Goal: Task Accomplishment & Management: Use online tool/utility

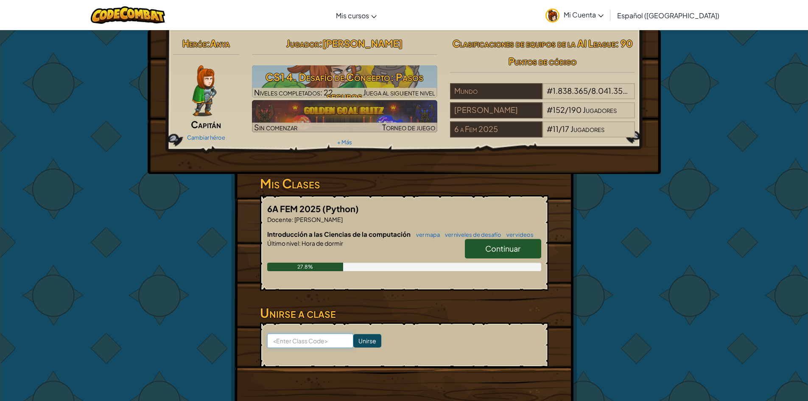
click at [282, 340] on input at bounding box center [310, 340] width 86 height 14
type input "EggForkFun"
click at [508, 247] on span "Continuar" at bounding box center [502, 248] width 35 height 10
select select "es-419"
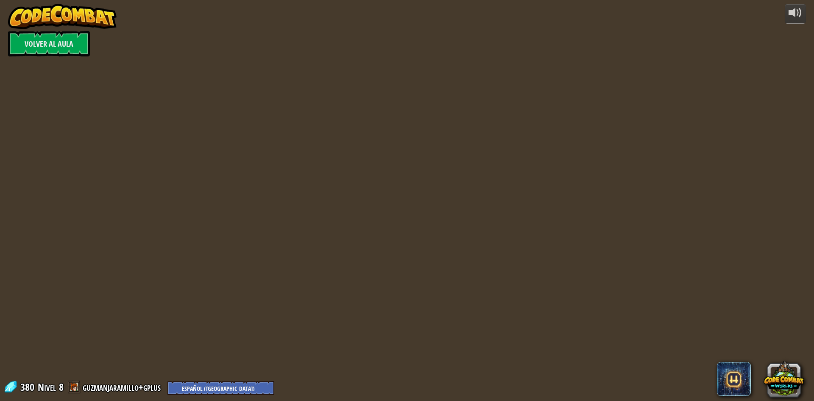
select select "es-419"
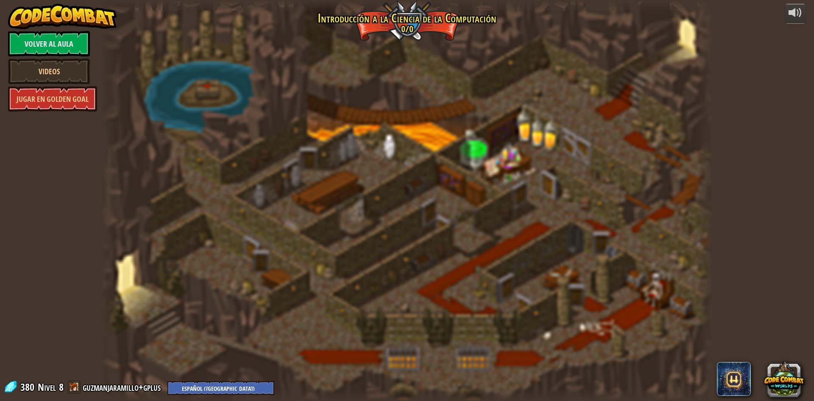
select select "es-419"
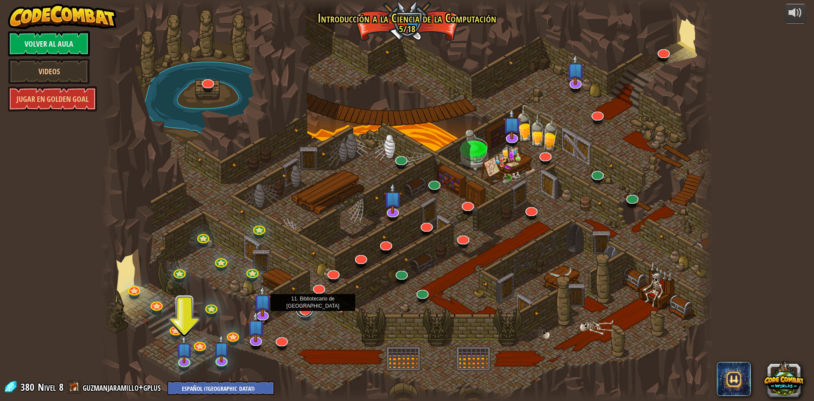
click at [305, 307] on link at bounding box center [304, 308] width 17 height 17
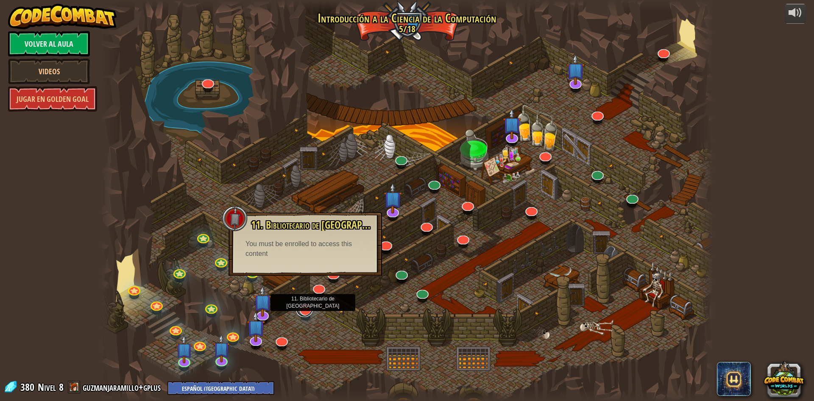
click at [307, 313] on link at bounding box center [304, 308] width 17 height 17
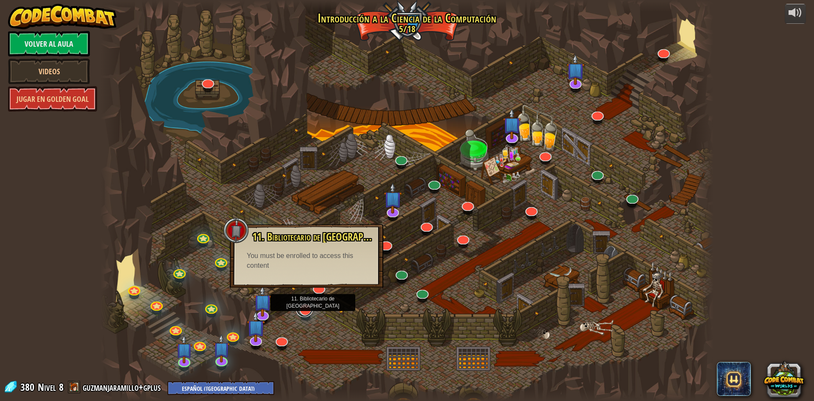
click at [307, 313] on link at bounding box center [304, 308] width 17 height 17
click at [318, 287] on div "11. Bibliotecario de Kithgard ¡Pídele ayuda a un bibliotecario amable! You must…" at bounding box center [306, 256] width 153 height 64
click at [318, 291] on link at bounding box center [318, 285] width 17 height 17
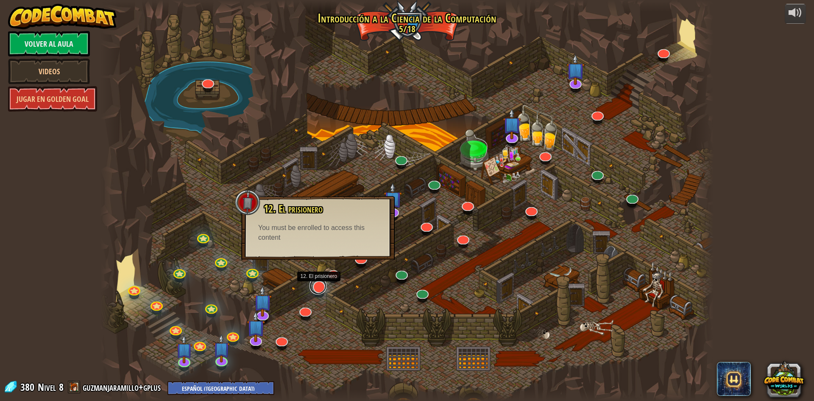
click at [318, 287] on link at bounding box center [318, 285] width 17 height 17
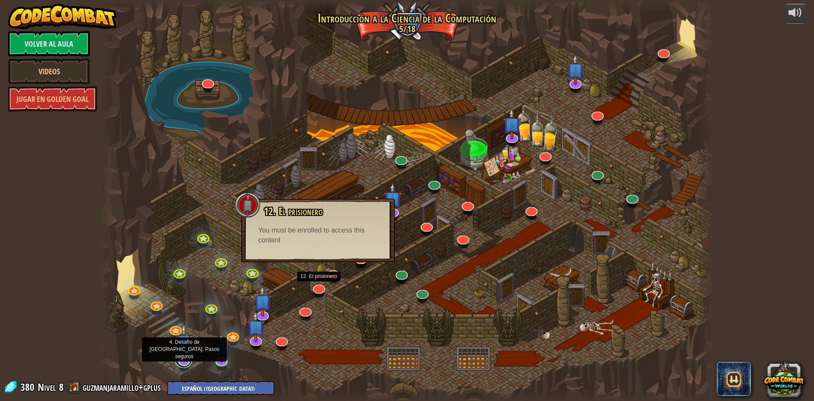
click at [179, 361] on link at bounding box center [183, 359] width 17 height 17
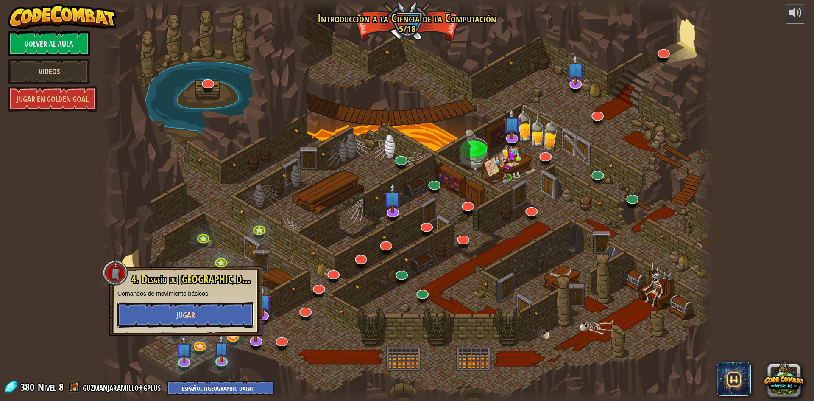
click at [209, 307] on button "Jugar" at bounding box center [185, 314] width 137 height 25
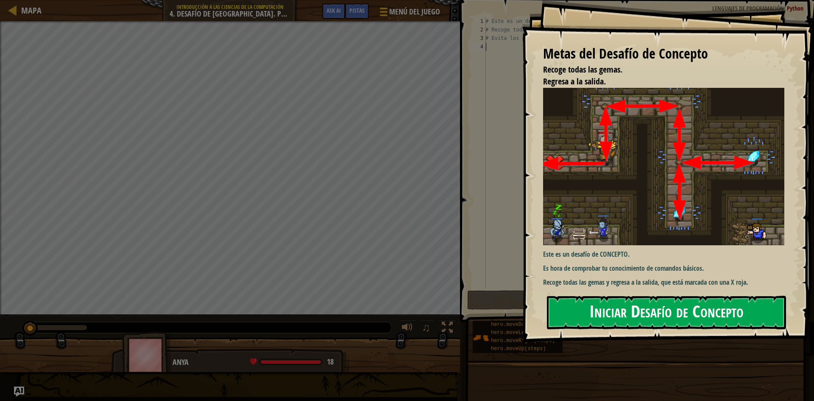
click at [711, 307] on button "Iniciar Desafío de Concepto" at bounding box center [666, 312] width 239 height 33
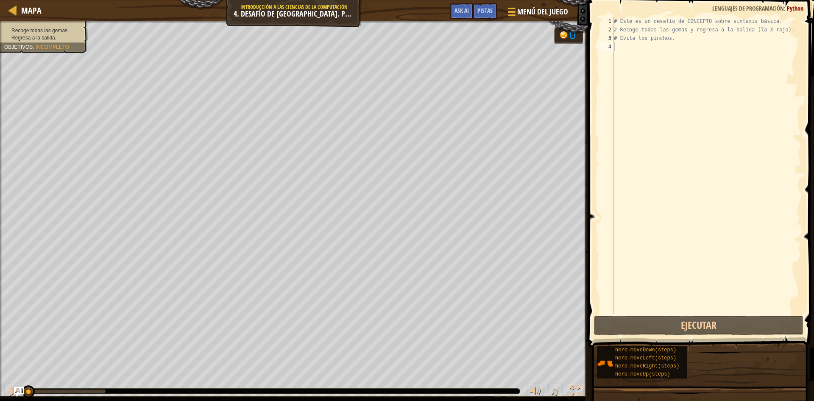
click at [709, 269] on div "# Este es un desafío de CONCEPTO sobre sintaxis básica. # Recoge todas las gema…" at bounding box center [706, 174] width 189 height 314
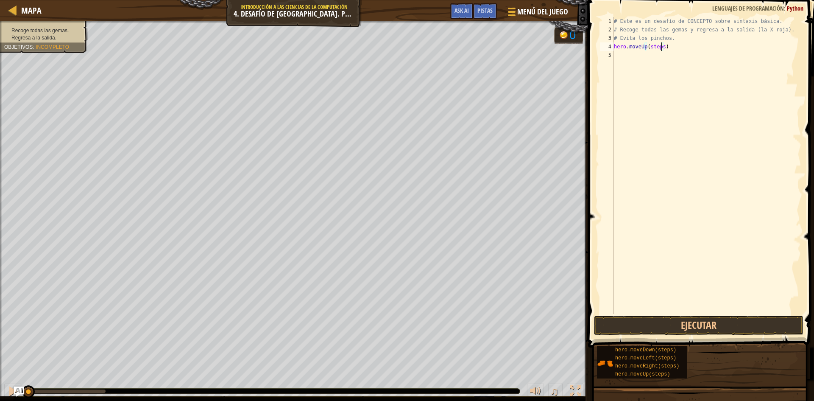
click at [661, 47] on div "# Este es un desafío de CONCEPTO sobre sintaxis básica. # Recoge todas las gema…" at bounding box center [706, 174] width 189 height 314
type textarea "hero.moveRight()"
drag, startPoint x: 624, startPoint y: 78, endPoint x: 613, endPoint y: 82, distance: 11.7
click at [614, 82] on div "# Este es un desafío de CONCEPTO sobre sintaxis básica. # Recoge todas las gema…" at bounding box center [706, 174] width 189 height 314
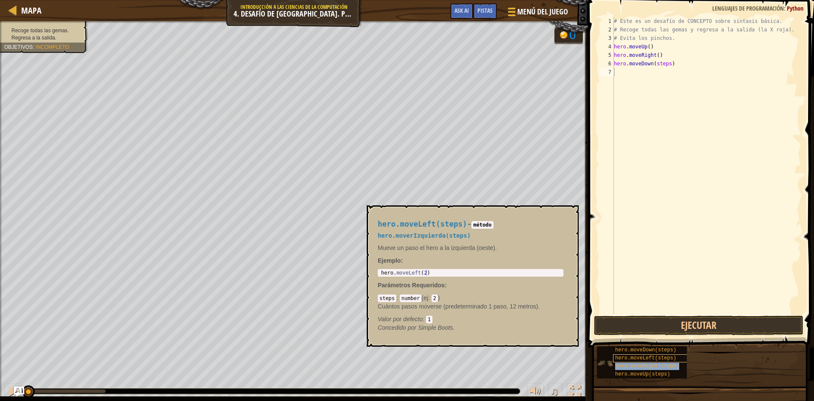
type textarea "hero.moveRight(steps)"
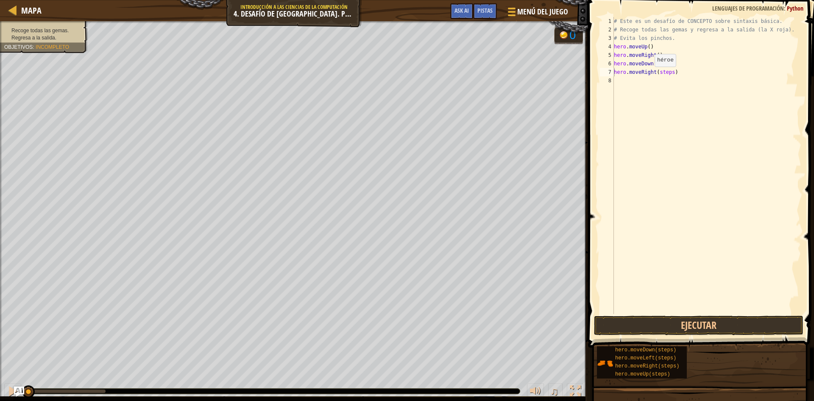
click at [647, 75] on div "# Este es un desafío de CONCEPTO sobre sintaxis básica. # Recoge todas las gema…" at bounding box center [706, 174] width 189 height 314
drag, startPoint x: 676, startPoint y: 73, endPoint x: 611, endPoint y: 73, distance: 64.5
click at [611, 73] on div "hero.moveRight(steps) 1 2 3 4 5 6 7 8 # Este es un desafío de CONCEPTO sobre si…" at bounding box center [699, 165] width 203 height 297
click at [709, 320] on button "Ejecutar" at bounding box center [698, 325] width 209 height 20
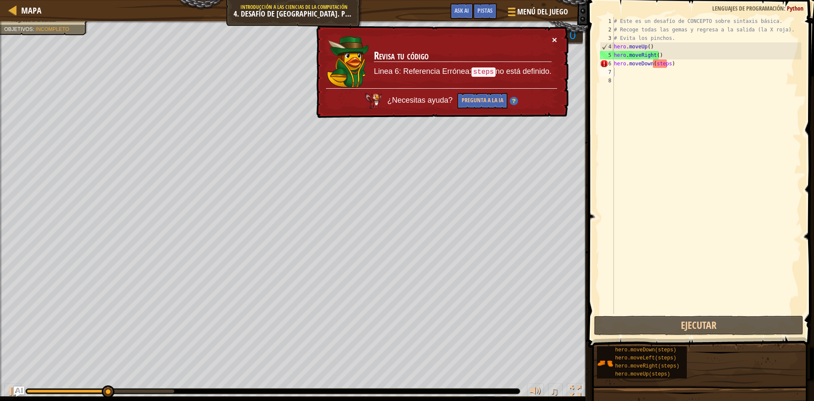
click at [555, 36] on button "×" at bounding box center [554, 39] width 5 height 9
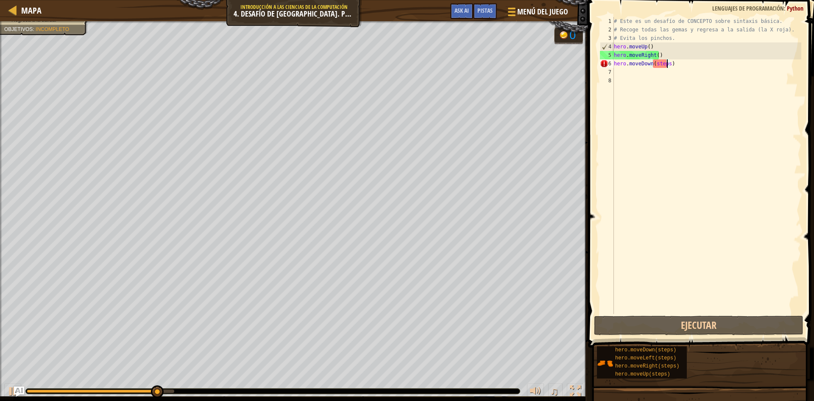
click at [666, 65] on div "# Este es un desafío de CONCEPTO sobre sintaxis básica. # Recoge todas las gema…" at bounding box center [706, 174] width 189 height 314
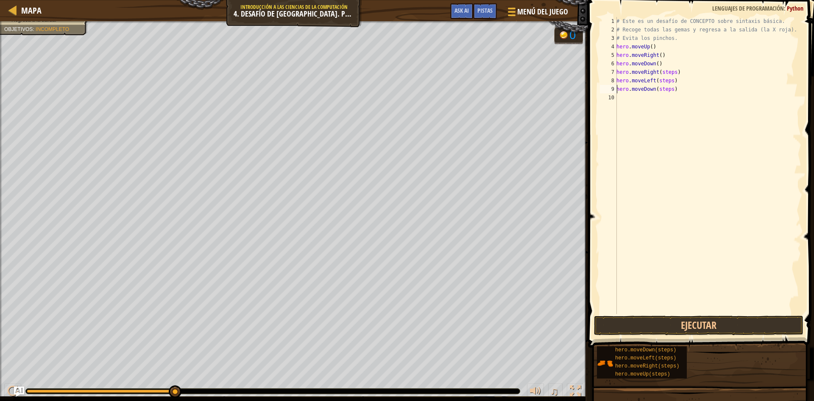
click at [670, 69] on div "# Este es un desafío de CONCEPTO sobre sintaxis básica. # Recoge todas las gema…" at bounding box center [708, 174] width 187 height 314
click at [741, 323] on button "Ejecutar" at bounding box center [698, 325] width 209 height 20
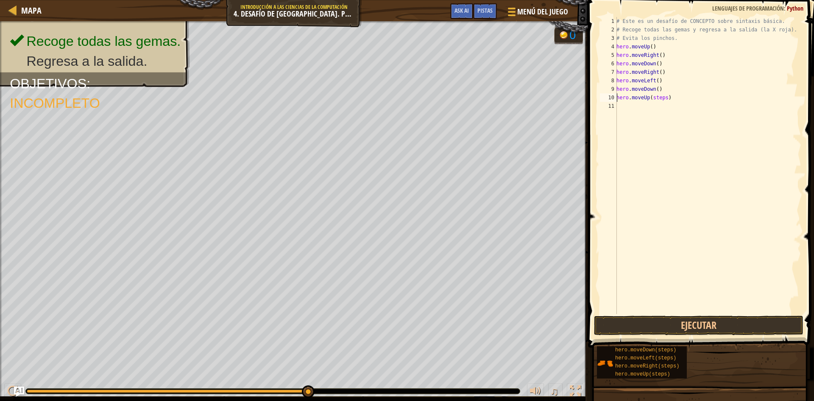
click at [666, 97] on div "# Este es un desafío de CONCEPTO sobre sintaxis básica. # Recoge todas las gema…" at bounding box center [708, 174] width 187 height 314
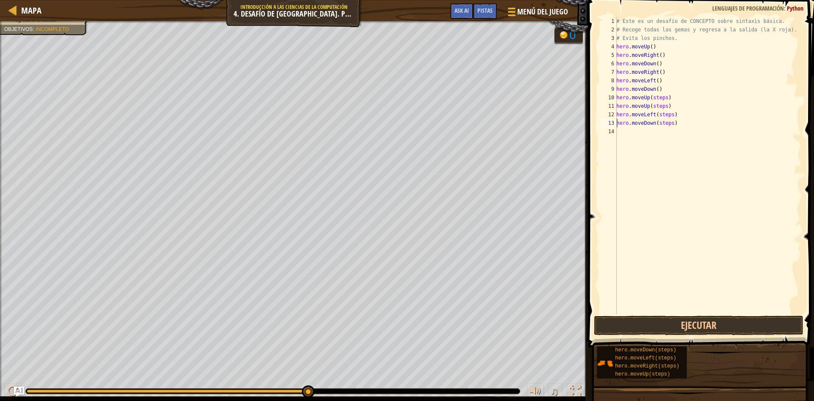
click at [669, 125] on div "# Este es un desafío de CONCEPTO sobre sintaxis básica. # Recoge todas las gema…" at bounding box center [708, 174] width 187 height 314
type textarea "hero.moveUp()"
click at [728, 326] on button "Ejecutar" at bounding box center [698, 325] width 209 height 20
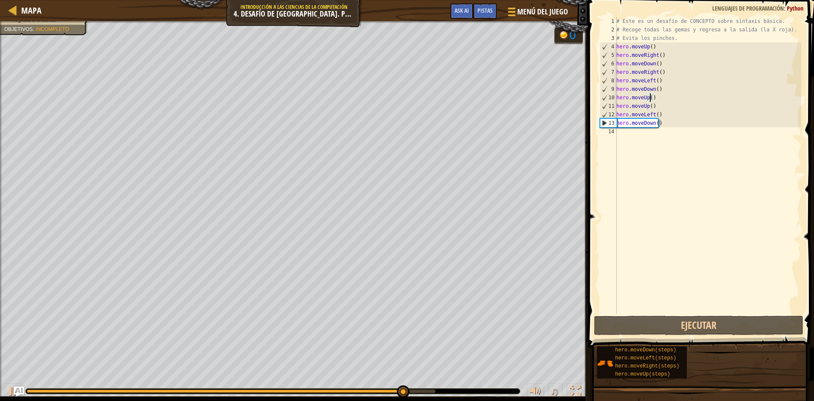
click at [718, 268] on div "# Este es un desafío de CONCEPTO sobre sintaxis básica. # Recoge todas las gema…" at bounding box center [708, 174] width 187 height 314
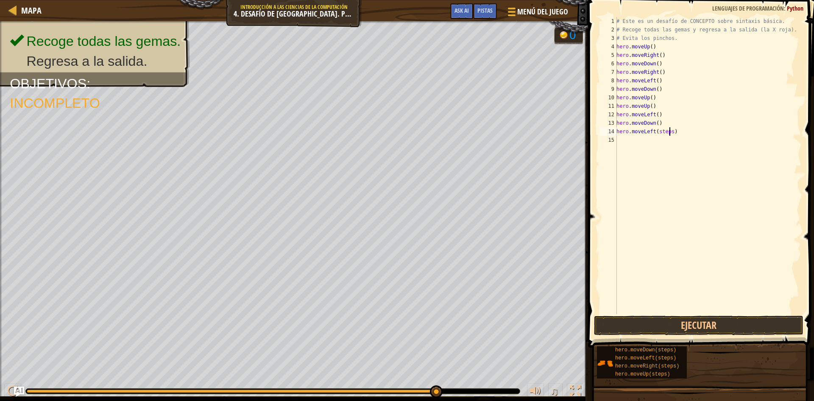
click at [669, 131] on div "# Este es un desafío de CONCEPTO sobre sintaxis básica. # Recoge todas las gema…" at bounding box center [708, 174] width 187 height 314
type textarea "hero.moveLeft()"
click at [753, 326] on button "Ejecutar" at bounding box center [698, 325] width 209 height 20
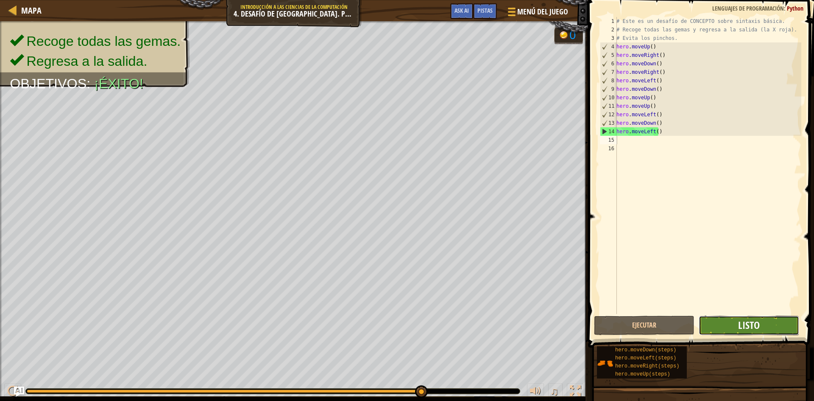
click at [756, 326] on span "Listo" at bounding box center [749, 325] width 22 height 14
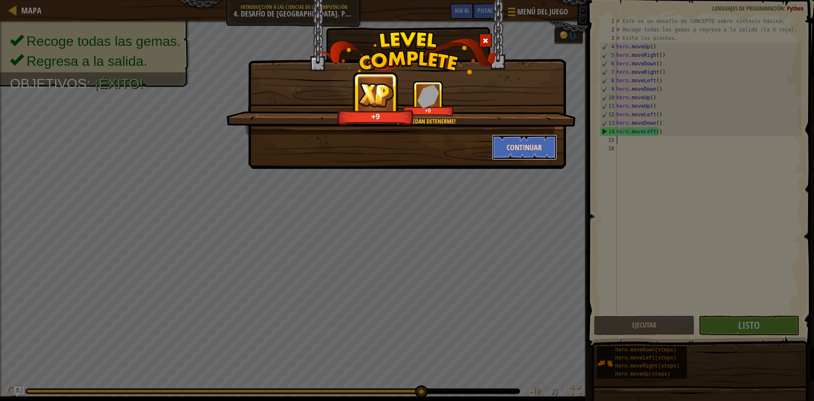
drag, startPoint x: 543, startPoint y: 143, endPoint x: 541, endPoint y: 154, distance: 11.2
click at [541, 154] on button "Continuar" at bounding box center [525, 146] width 66 height 25
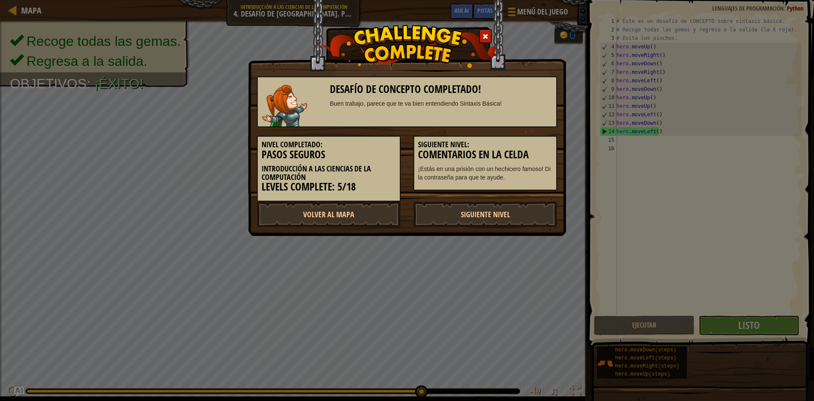
click at [541, 154] on h3 "Comentarios en la celda" at bounding box center [485, 154] width 134 height 11
click at [351, 218] on link "Volver al Mapa" at bounding box center [329, 213] width 144 height 25
select select "es-419"
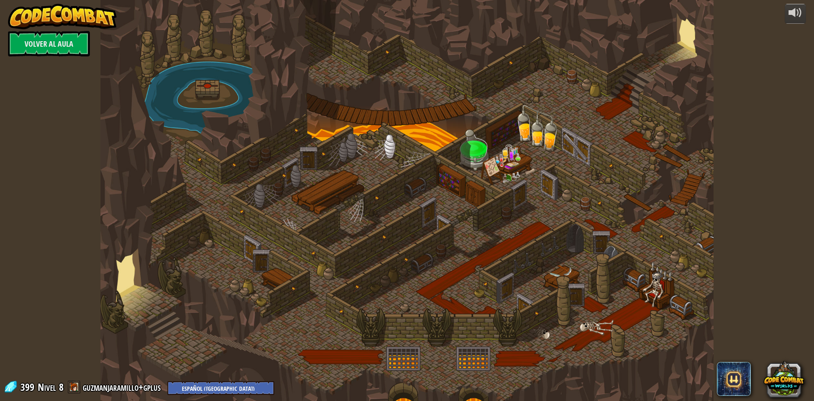
select select "es-419"
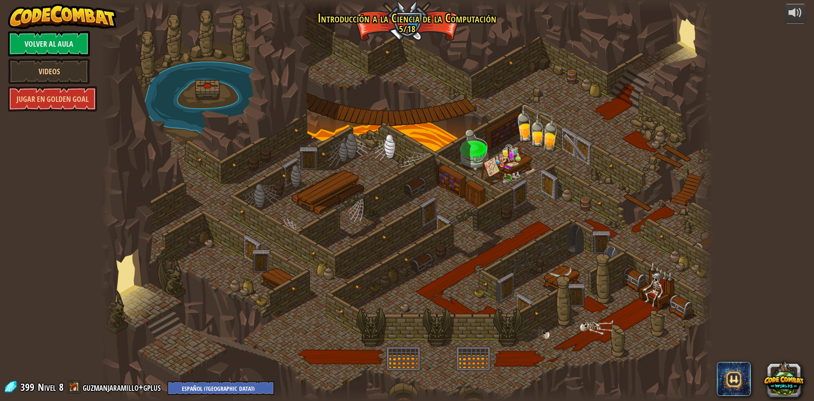
select select "es-419"
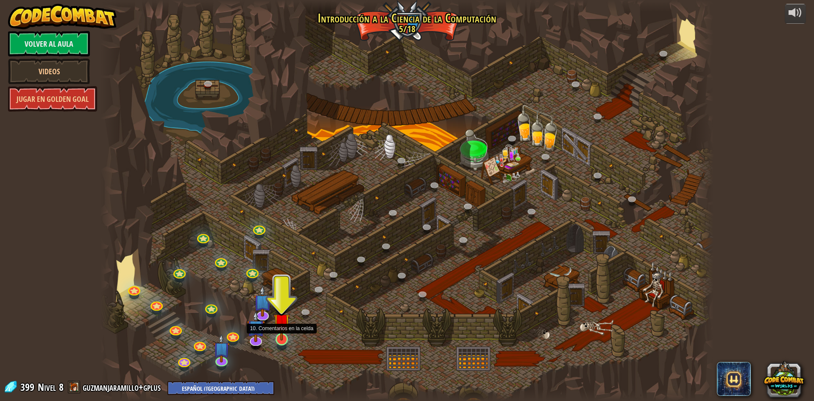
click at [285, 337] on img at bounding box center [281, 321] width 17 height 38
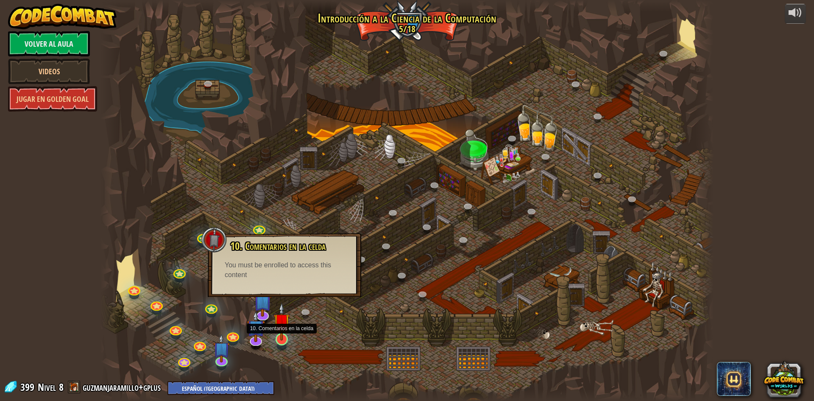
click at [285, 337] on img at bounding box center [281, 321] width 17 height 38
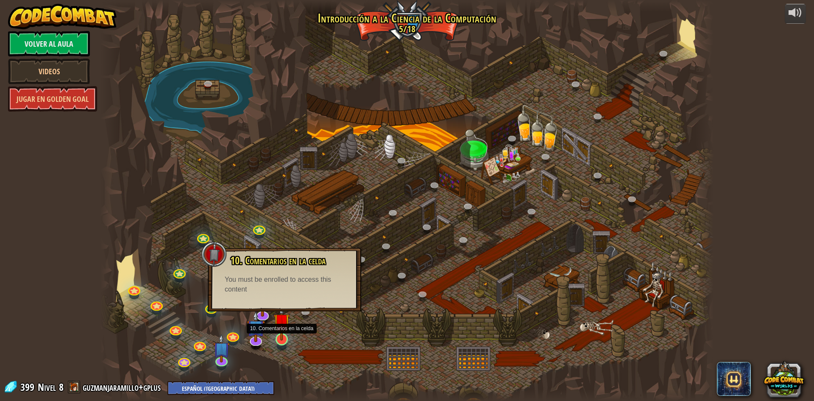
click at [285, 337] on img at bounding box center [281, 321] width 17 height 38
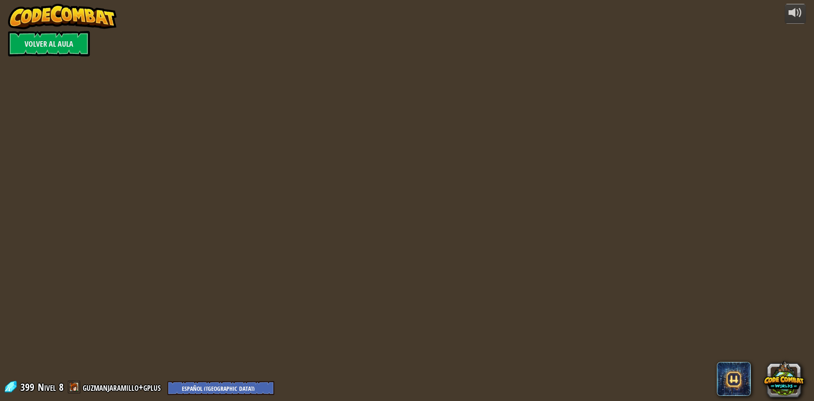
select select "es-419"
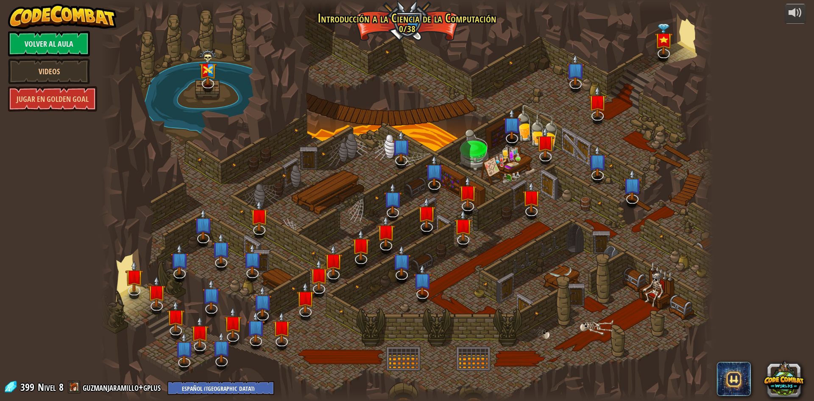
select select "es-419"
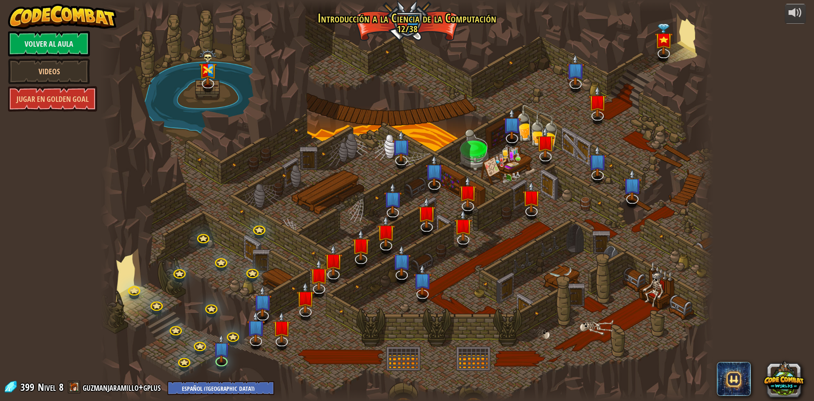
select select "es-419"
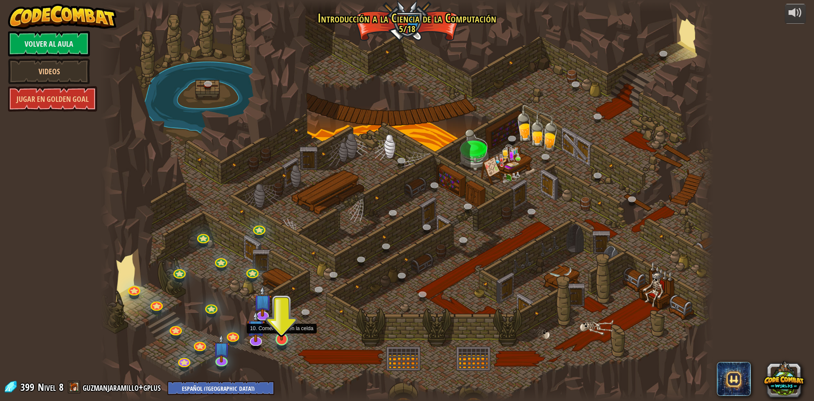
click at [283, 337] on img at bounding box center [281, 321] width 17 height 38
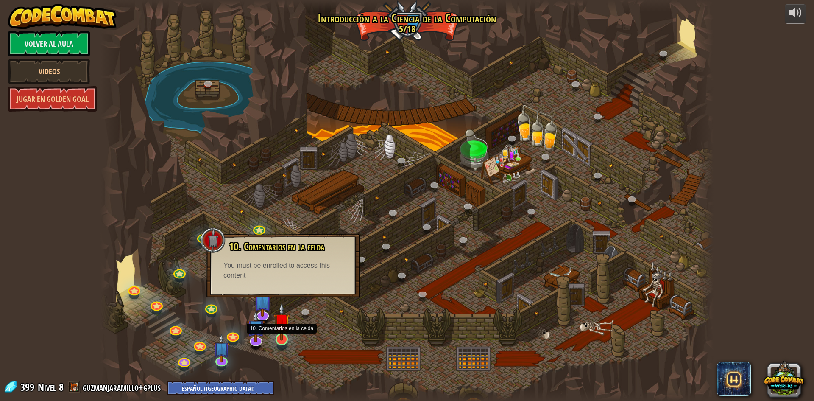
click at [289, 335] on img at bounding box center [281, 321] width 17 height 38
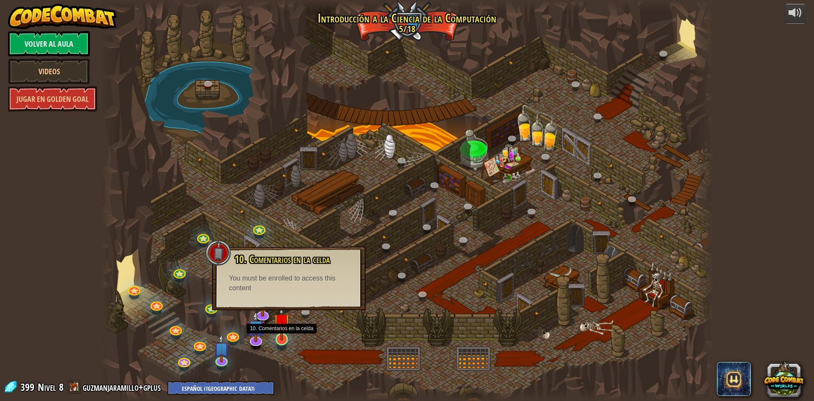
click at [289, 335] on img at bounding box center [281, 321] width 17 height 38
click at [274, 339] on img at bounding box center [281, 321] width 17 height 38
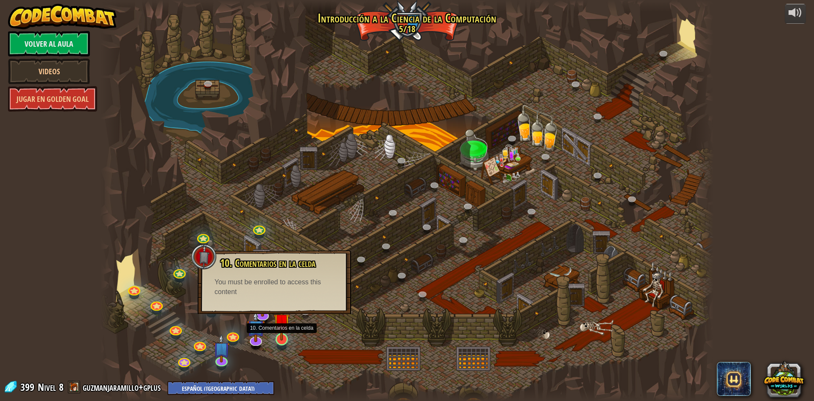
click at [274, 339] on img at bounding box center [281, 321] width 17 height 38
click at [286, 335] on img at bounding box center [281, 321] width 17 height 38
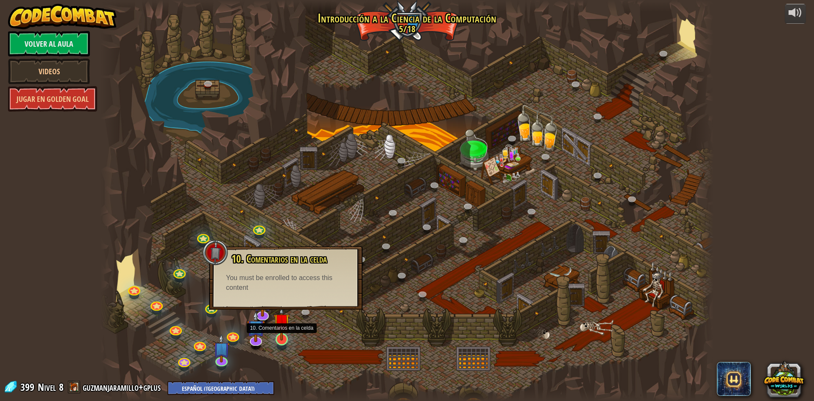
click at [286, 335] on img at bounding box center [281, 321] width 17 height 38
click at [388, 225] on div at bounding box center [406, 200] width 613 height 401
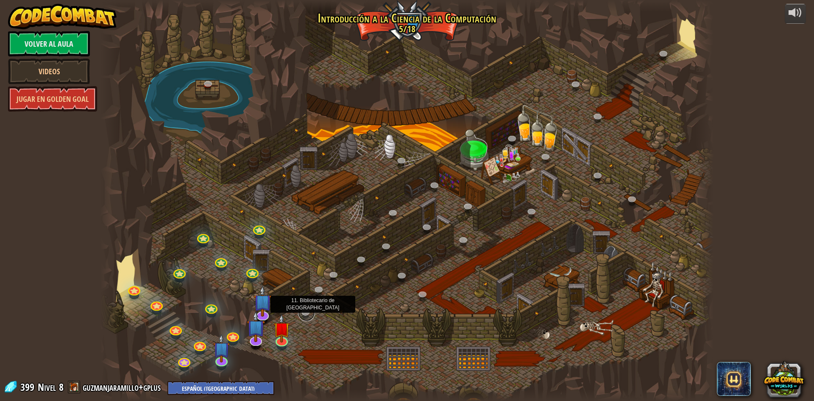
click at [308, 314] on link at bounding box center [306, 312] width 17 height 17
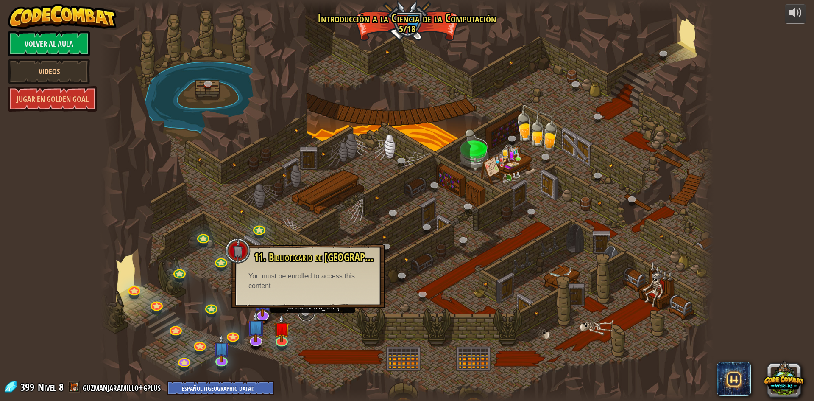
click at [308, 314] on link at bounding box center [306, 312] width 17 height 17
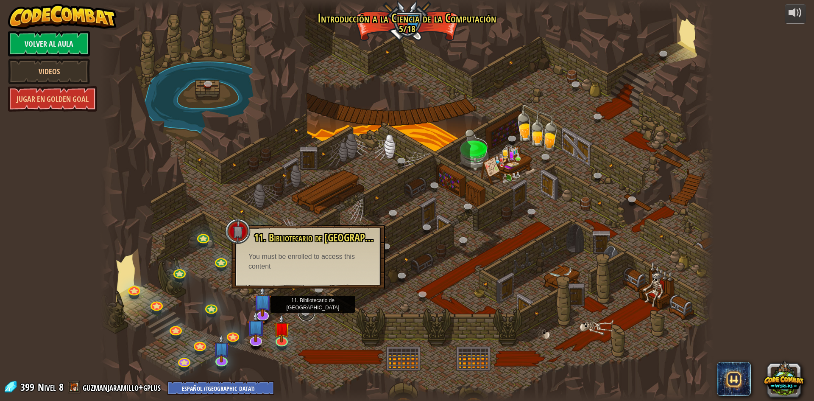
click at [305, 315] on link at bounding box center [306, 312] width 17 height 17
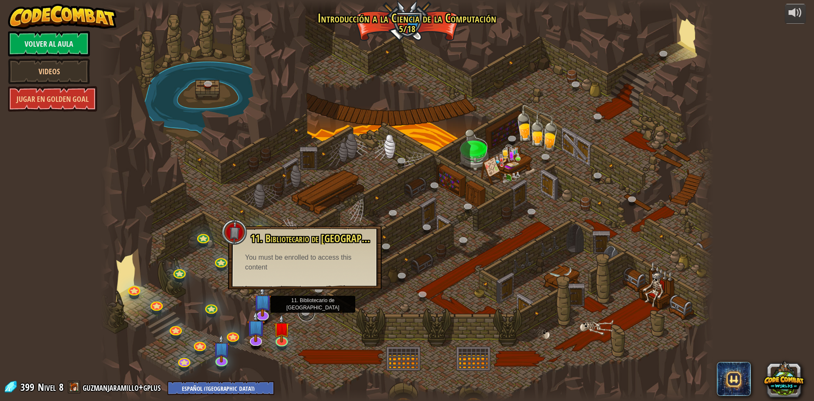
click at [305, 315] on link at bounding box center [306, 312] width 17 height 17
click at [266, 317] on link at bounding box center [261, 312] width 17 height 17
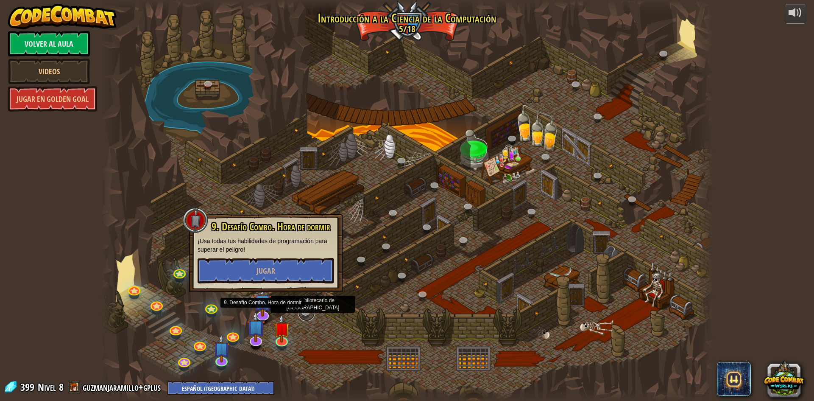
click at [309, 314] on link at bounding box center [306, 312] width 17 height 17
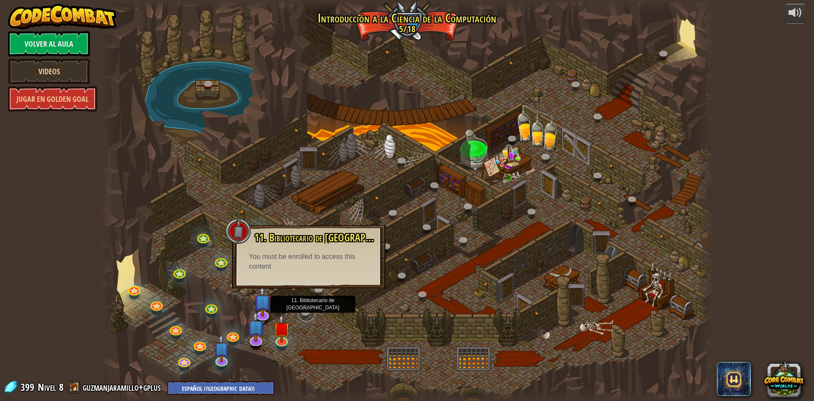
click at [307, 308] on link at bounding box center [306, 312] width 17 height 17
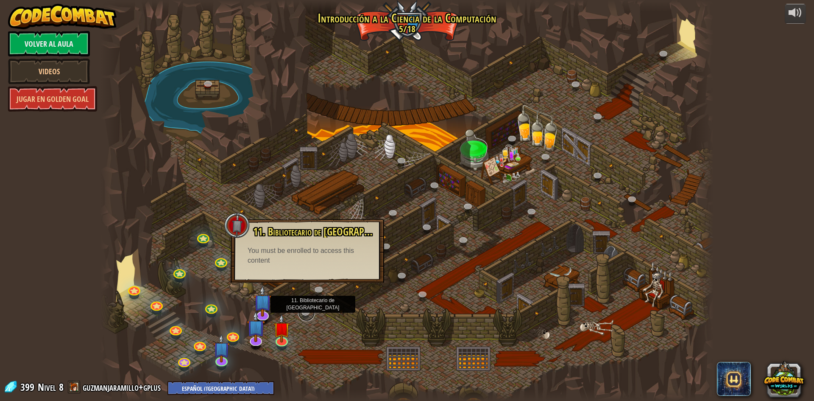
click at [307, 308] on link at bounding box center [306, 312] width 17 height 17
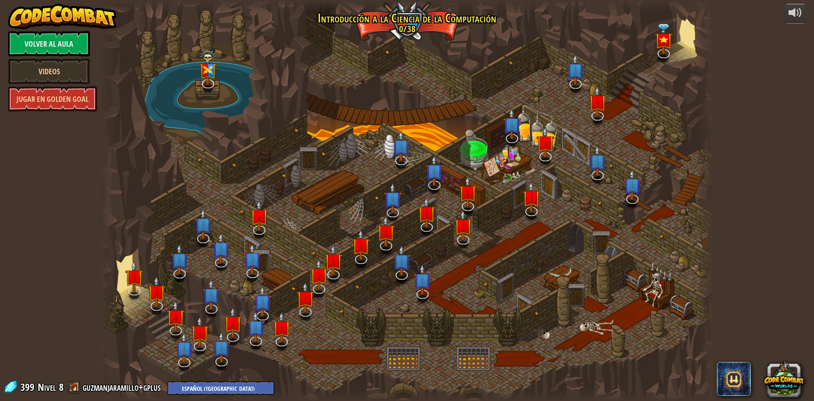
select select "es-419"
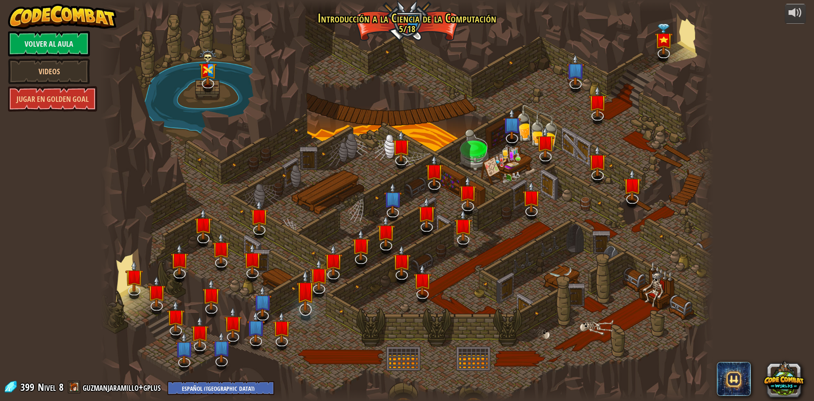
select select "es-419"
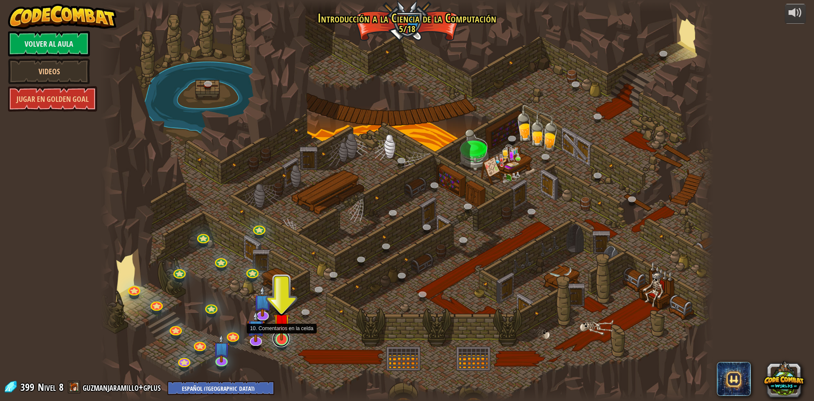
click at [280, 344] on link at bounding box center [281, 338] width 17 height 17
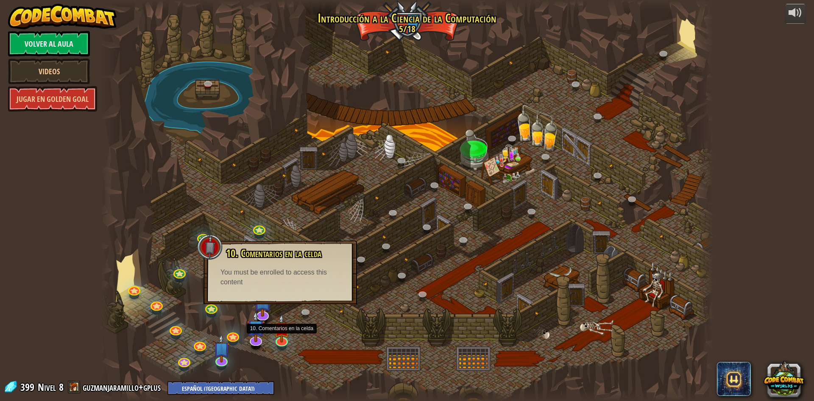
click at [293, 290] on div "10. Comentarios en la celda ¡Estás en una prisión con un hechicero famoso! Di l…" at bounding box center [280, 272] width 153 height 64
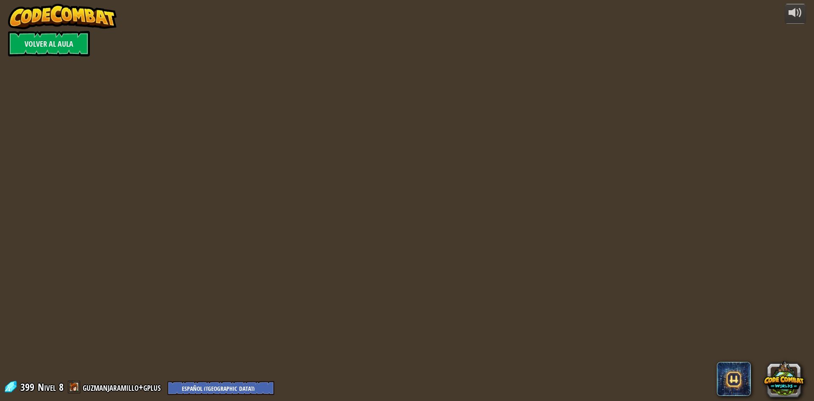
select select "es-419"
click at [303, 318] on div "powered by Volver al aula 399 Nivel 8 guzmanjaramillo+gplus English (US) Englis…" at bounding box center [407, 200] width 814 height 401
select select "es-419"
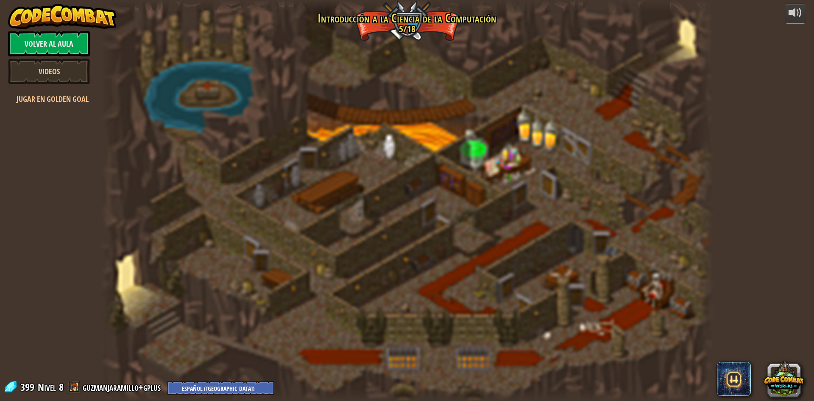
select select "es-419"
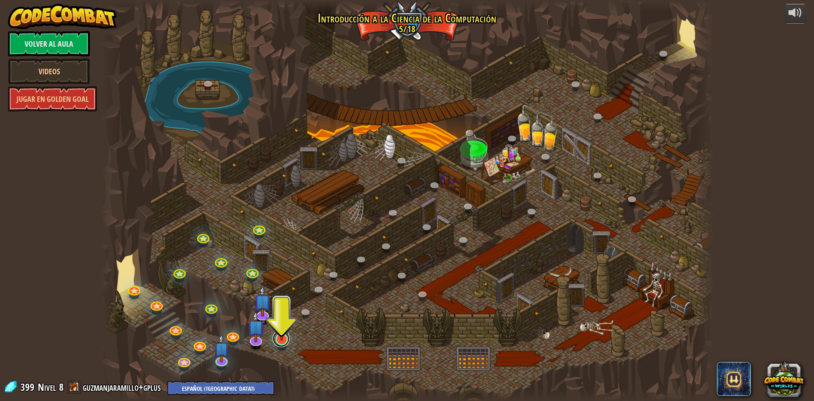
click at [286, 343] on link at bounding box center [281, 338] width 17 height 17
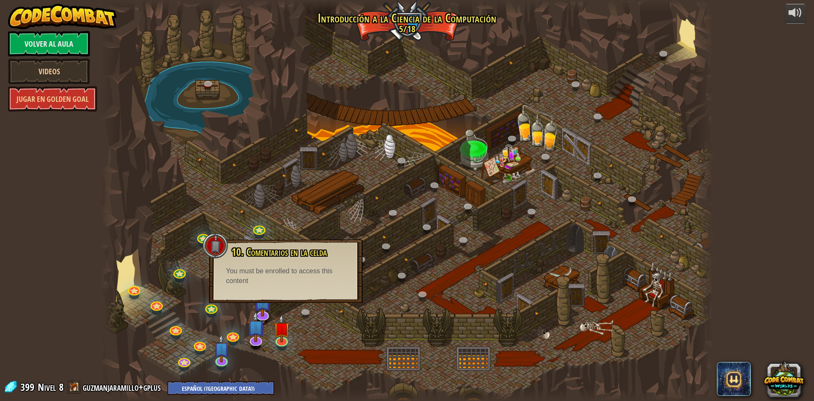
click at [296, 297] on div "10. Comentarios en la celda ¡Estás en una prisión con un hechicero famoso! Di l…" at bounding box center [285, 271] width 153 height 64
click at [67, 46] on link "Volver al aula" at bounding box center [49, 43] width 82 height 25
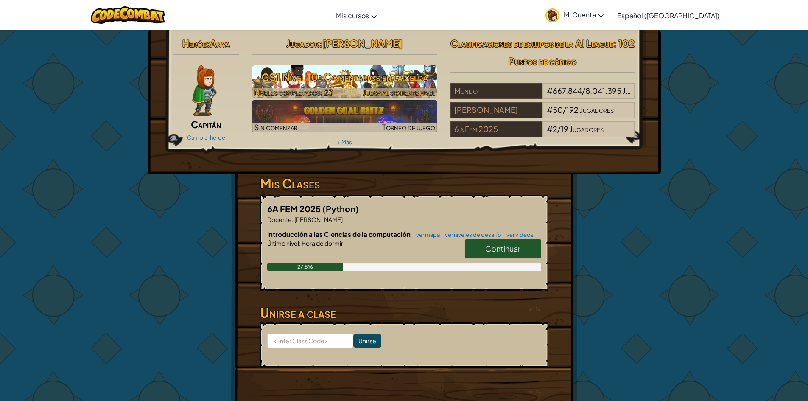
click at [406, 84] on h3 "CS1 Nivel 10: Comentarios en la celda" at bounding box center [344, 76] width 185 height 19
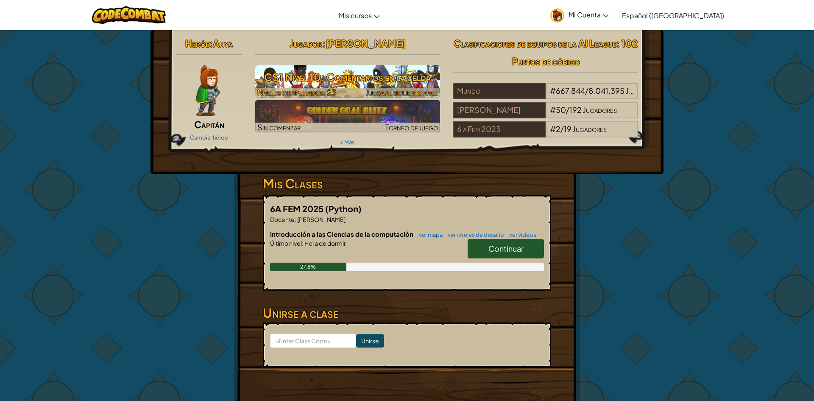
select select "es-419"
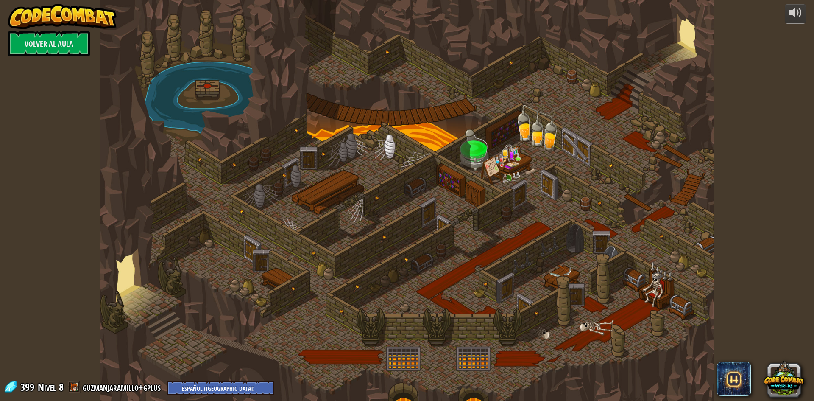
select select "es-419"
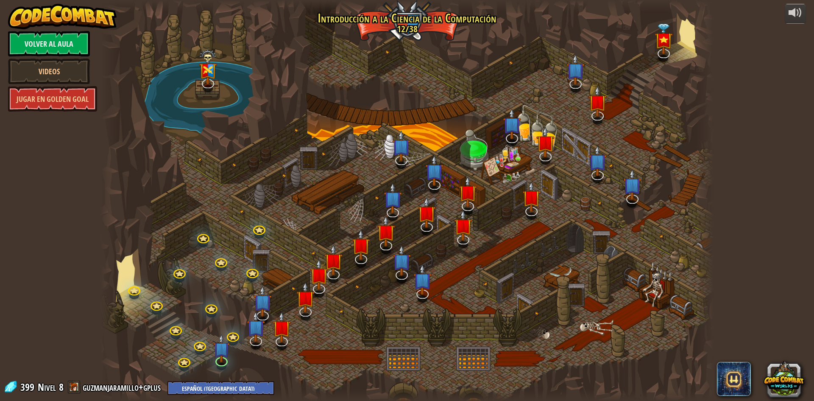
select select "es-419"
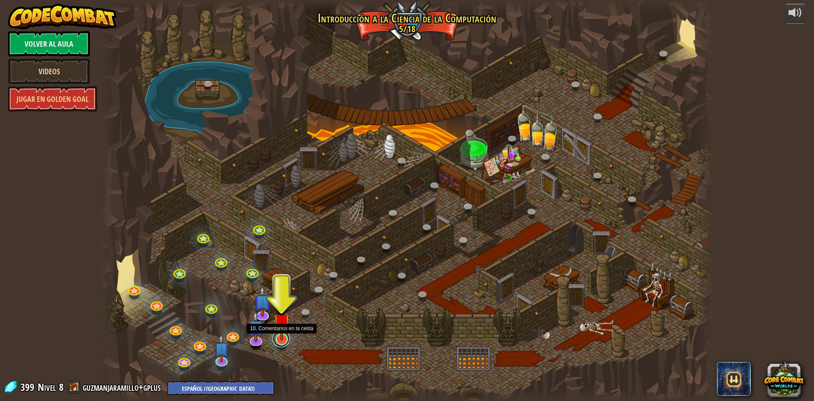
click at [282, 344] on link at bounding box center [281, 338] width 17 height 17
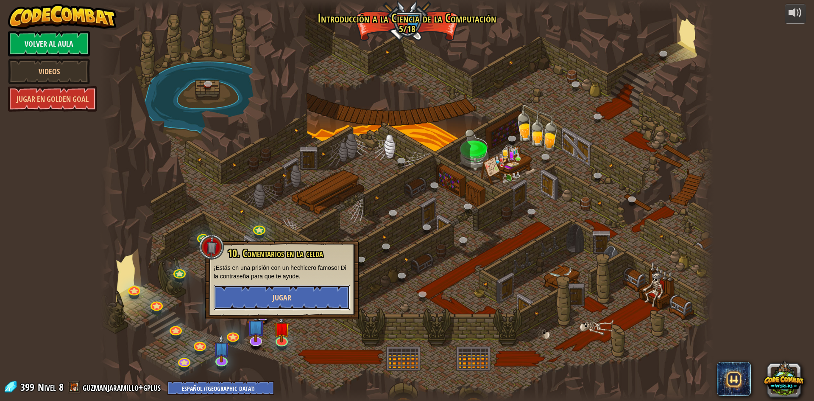
click at [285, 299] on span "Jugar" at bounding box center [282, 297] width 19 height 11
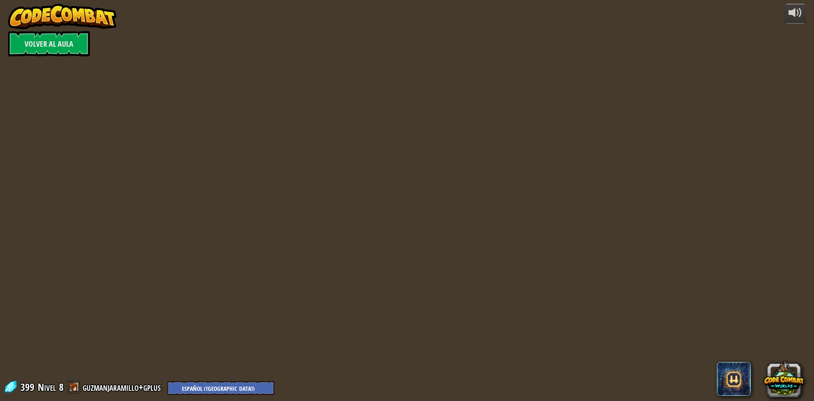
select select "es-419"
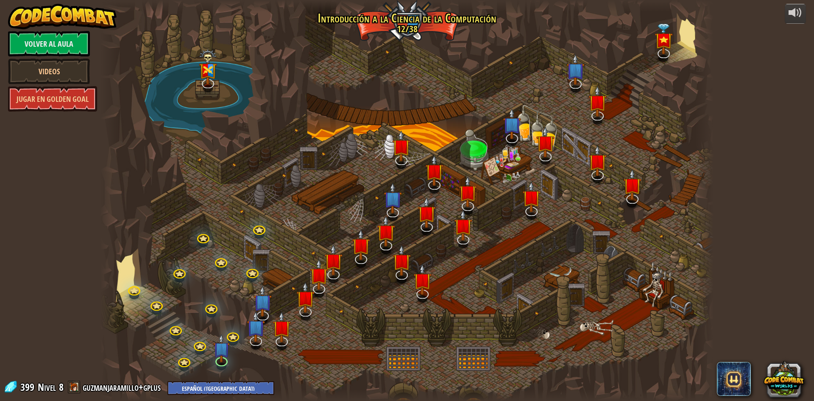
select select "es-419"
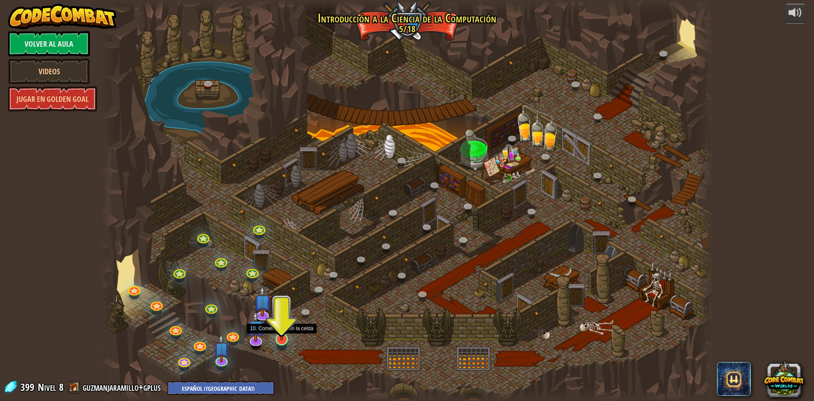
click at [281, 338] on img at bounding box center [281, 321] width 17 height 38
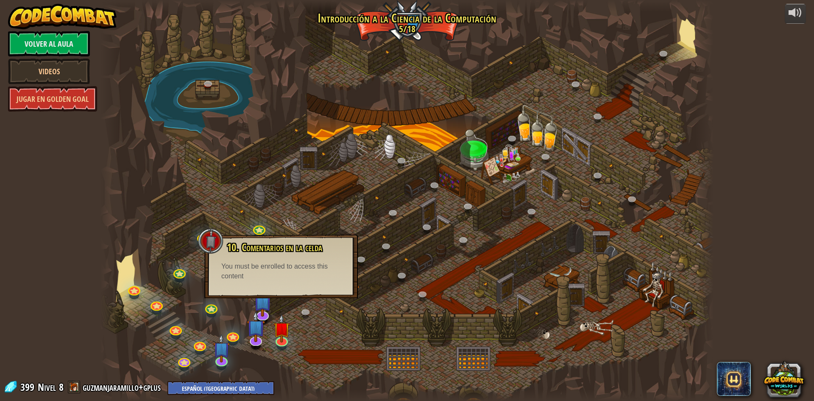
click at [284, 350] on div at bounding box center [406, 200] width 613 height 401
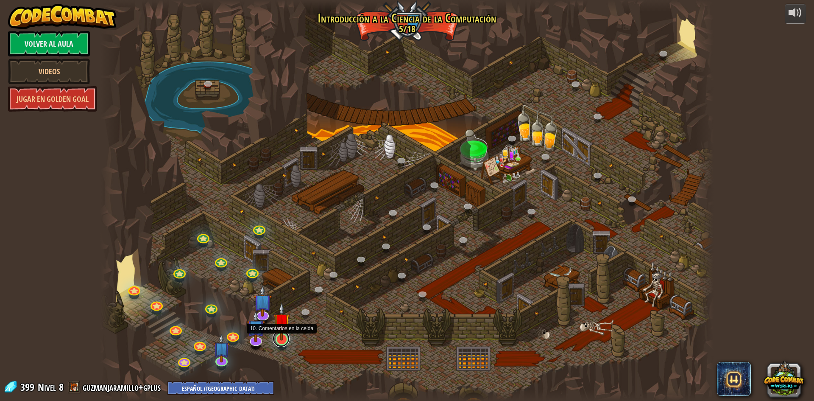
click at [283, 341] on link at bounding box center [281, 338] width 17 height 17
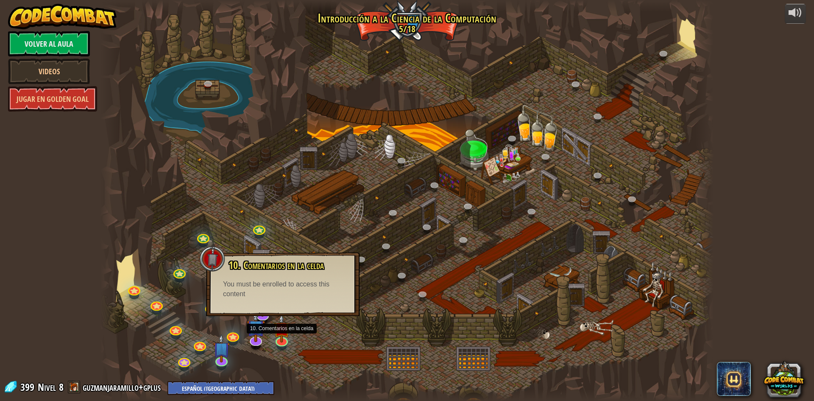
click at [282, 346] on div at bounding box center [282, 346] width 10 height 7
click at [271, 331] on div at bounding box center [406, 200] width 613 height 401
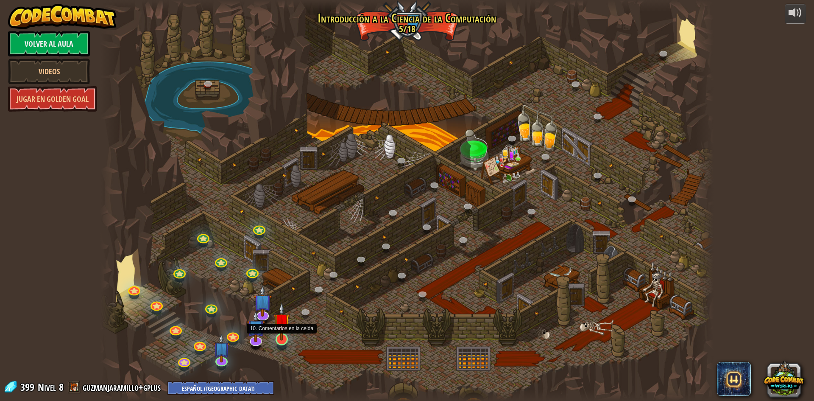
click at [285, 335] on img at bounding box center [281, 321] width 17 height 38
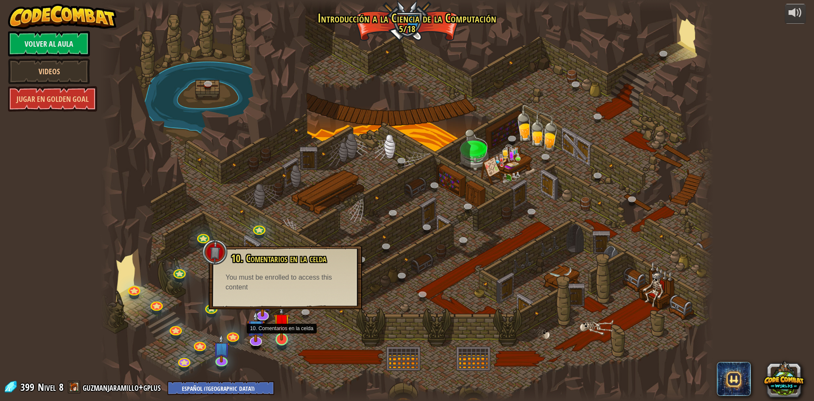
click at [285, 335] on img at bounding box center [281, 321] width 17 height 38
click at [280, 330] on img at bounding box center [281, 321] width 17 height 38
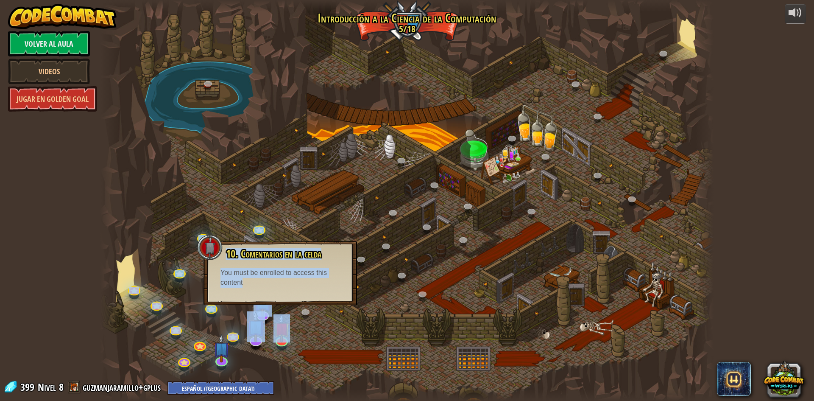
drag, startPoint x: 318, startPoint y: 303, endPoint x: 317, endPoint y: 307, distance: 4.8
click at [317, 307] on div "25. Puertas de Kithgard (Bloqueado) Escapa de las mazmorras de Kithgard y evita…" at bounding box center [406, 200] width 613 height 401
click at [309, 316] on link at bounding box center [306, 312] width 17 height 17
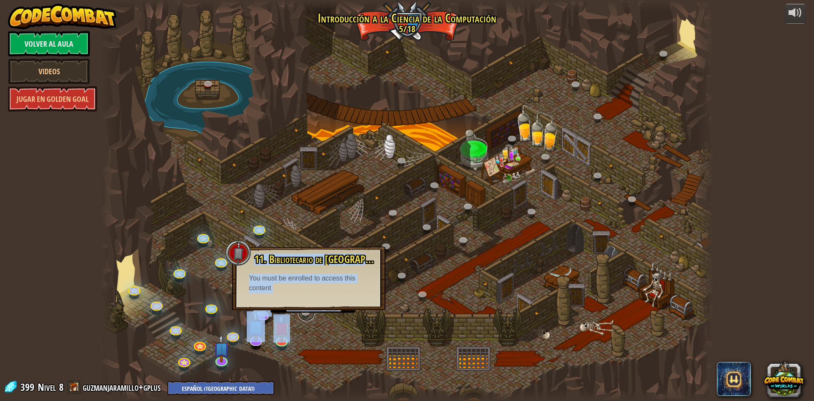
click at [309, 316] on link at bounding box center [306, 312] width 17 height 17
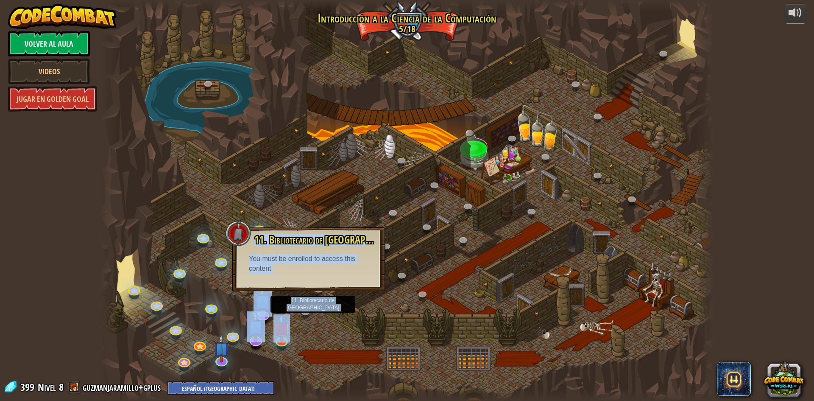
click at [309, 324] on div at bounding box center [406, 200] width 613 height 401
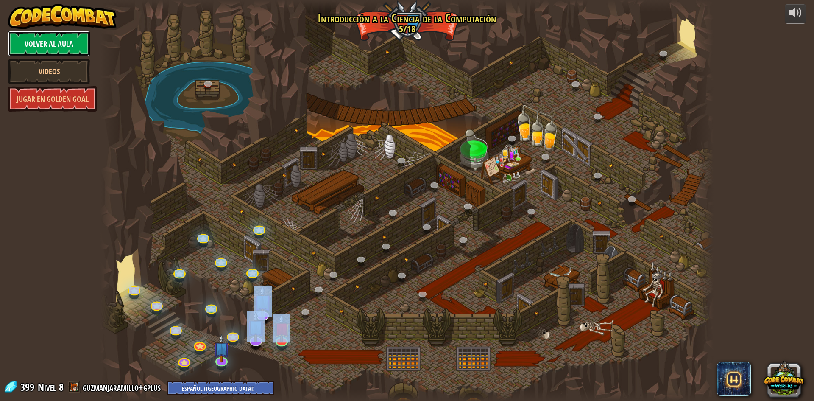
click at [32, 33] on link "Volver al aula" at bounding box center [49, 43] width 82 height 25
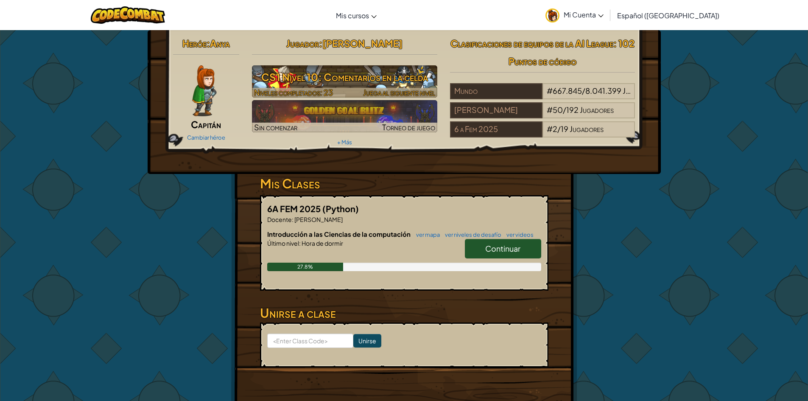
click at [367, 83] on h3 "CS1 Nivel 10: Comentarios en la celda" at bounding box center [344, 76] width 185 height 19
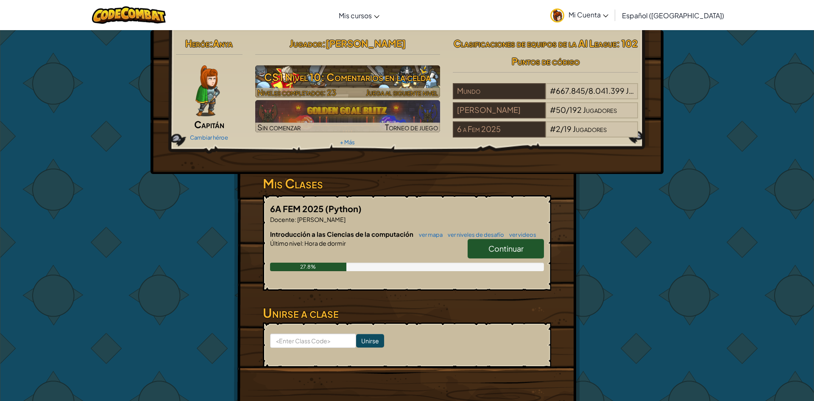
select select "es-419"
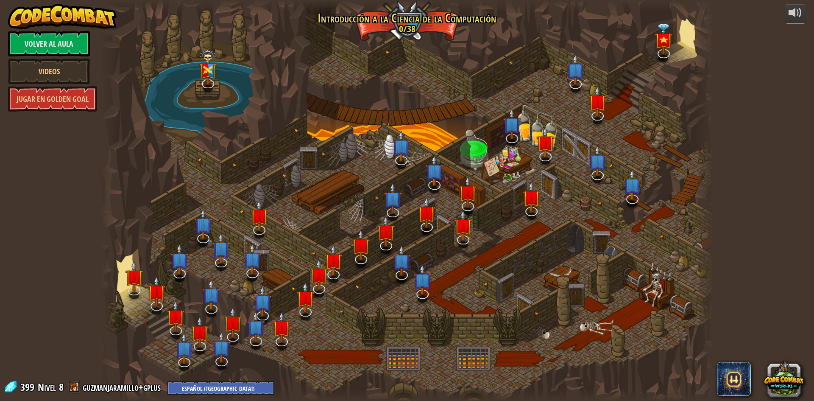
select select "es-419"
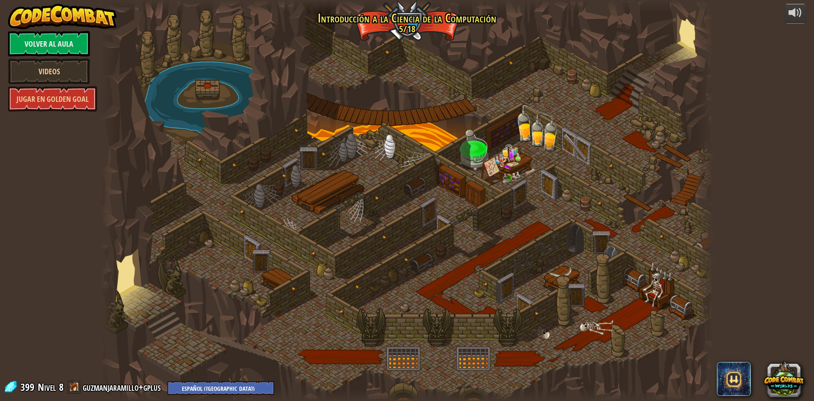
select select "es-419"
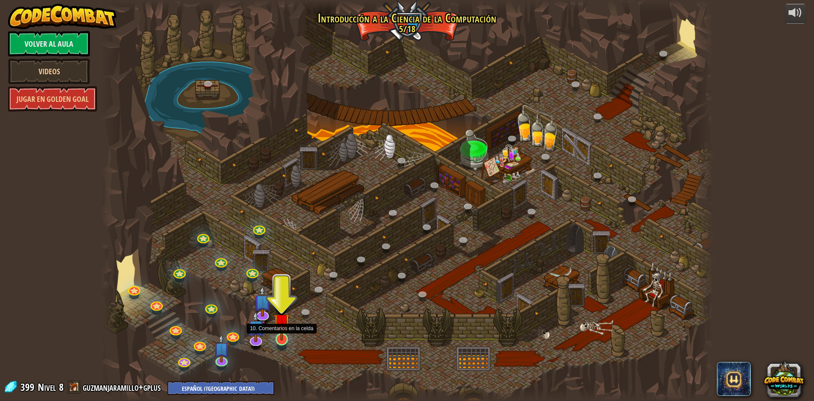
click at [282, 340] on div at bounding box center [282, 339] width 12 height 12
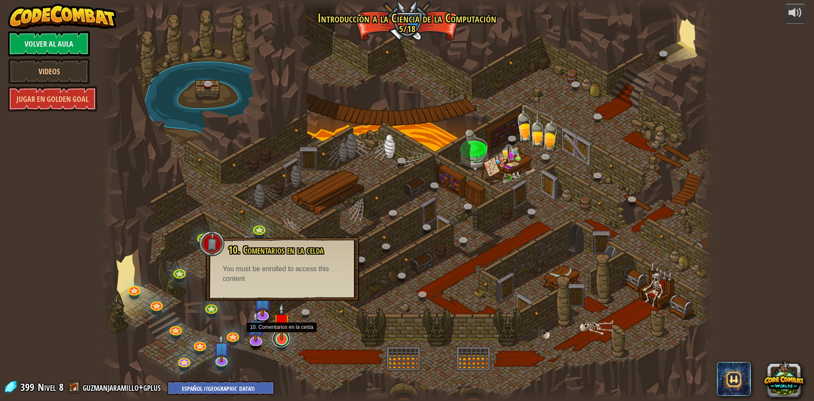
click at [282, 342] on link at bounding box center [281, 338] width 17 height 17
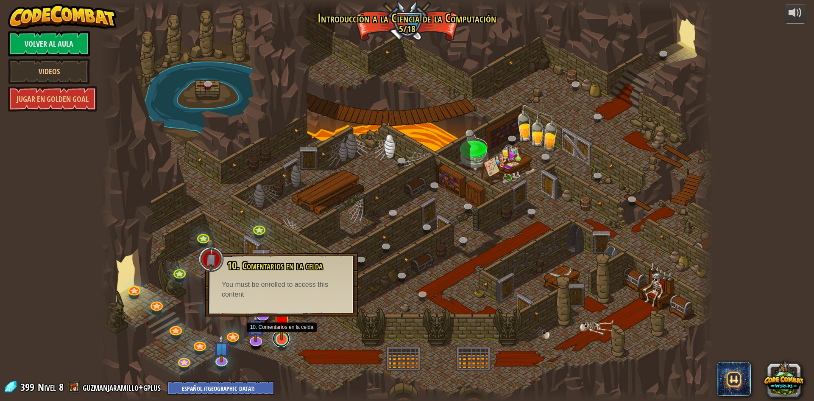
click at [282, 342] on link at bounding box center [281, 338] width 17 height 17
click at [283, 339] on img at bounding box center [281, 321] width 17 height 38
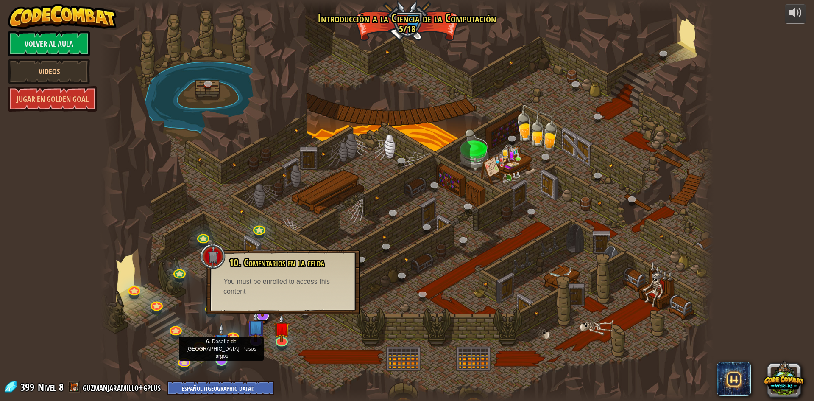
click at [226, 353] on img at bounding box center [221, 342] width 17 height 38
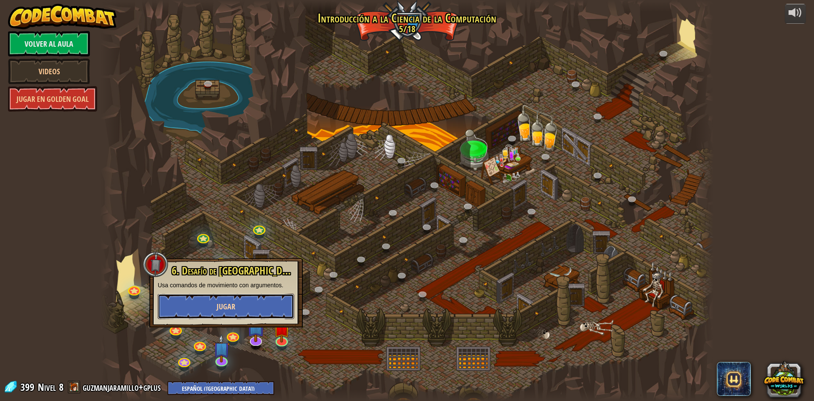
click at [243, 301] on button "Jugar" at bounding box center [226, 305] width 137 height 25
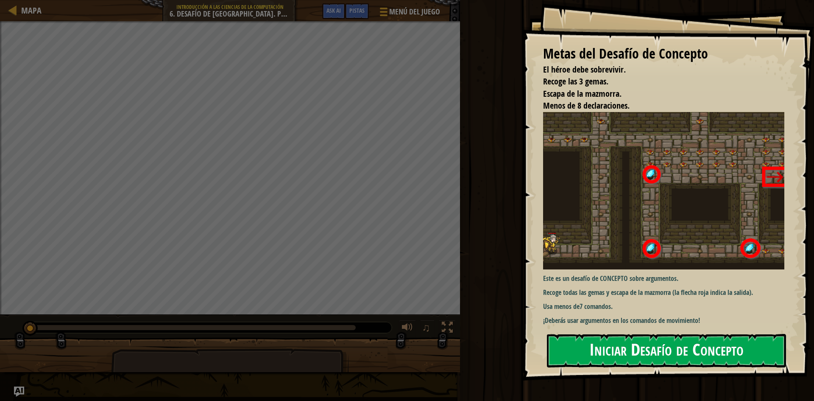
click at [717, 340] on button "Iniciar Desafío de Concepto" at bounding box center [666, 350] width 239 height 33
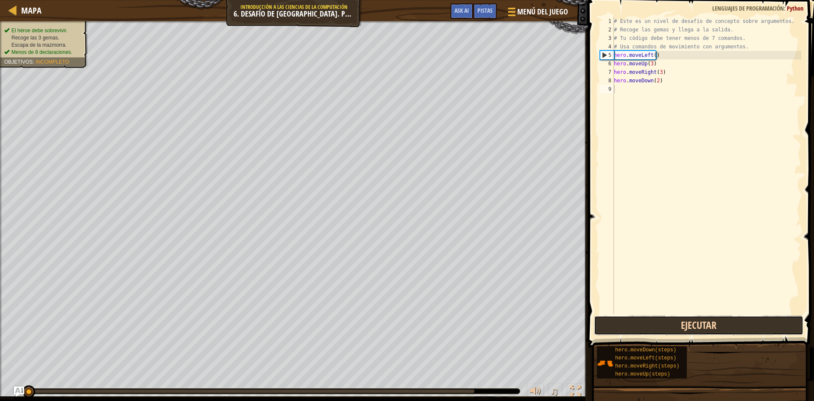
click at [758, 327] on button "Ejecutar" at bounding box center [698, 325] width 209 height 20
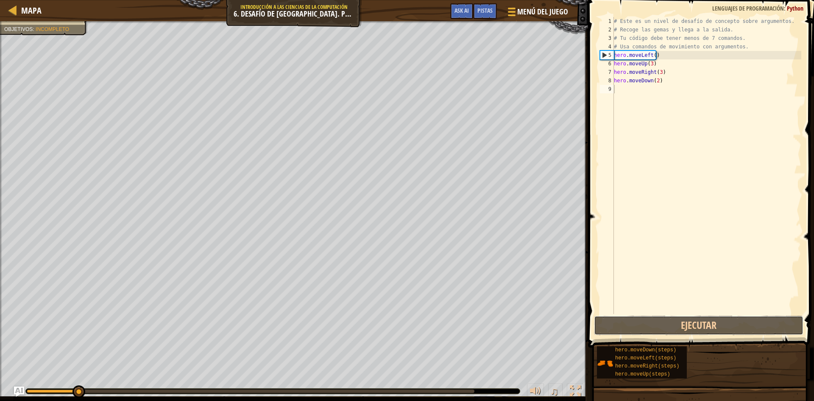
drag, startPoint x: 765, startPoint y: 322, endPoint x: 808, endPoint y: 208, distance: 122.0
click at [812, 260] on div "1 2 3 4 5 6 7 8 9 # Este es un nivel de desafío de concepto sobre argumentos. #…" at bounding box center [700, 190] width 229 height 372
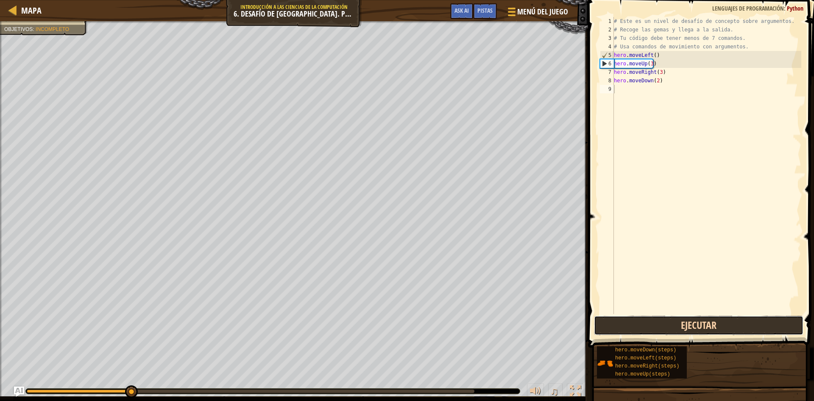
click at [648, 324] on button "Ejecutar" at bounding box center [698, 325] width 209 height 20
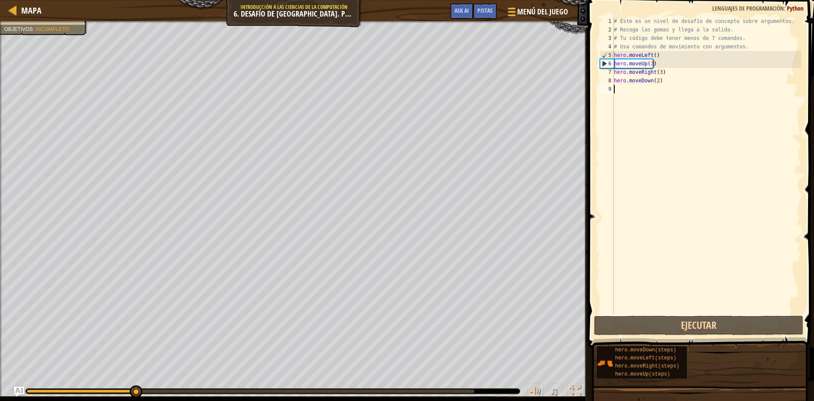
click at [684, 187] on div "# Este es un nivel de desafío de concepto sobre argumentos. # Recoge las gemas …" at bounding box center [706, 174] width 189 height 314
click at [733, 41] on div "# Este es un nivel de desafío de concepto sobre argumentos. # Recoge las gemas …" at bounding box center [706, 174] width 189 height 314
click at [720, 45] on div "# Este es un nivel de desafío de concepto sobre argumentos. # Recoge las gemas …" at bounding box center [706, 174] width 189 height 314
type textarea "# Usa comandos de movimiento con argumentos."
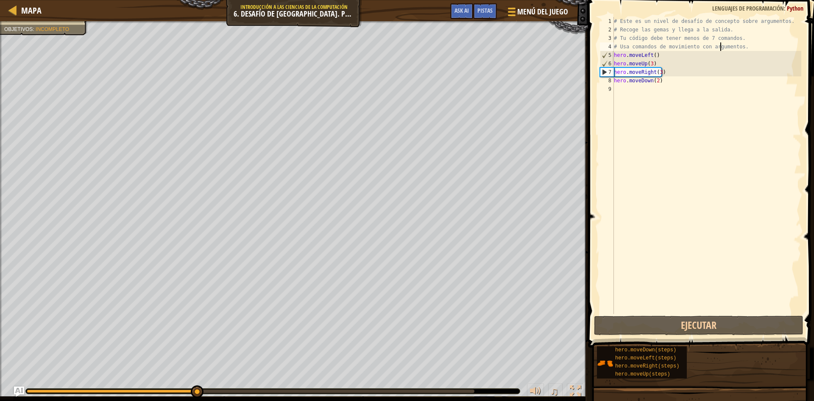
click at [673, 94] on div "# Este es un nivel de desafío de concepto sobre argumentos. # Recoge las gemas …" at bounding box center [706, 174] width 189 height 314
click at [630, 79] on div "# Este es un nivel de desafío de concepto sobre argumentos. # Recoge las gemas …" at bounding box center [706, 174] width 189 height 314
type textarea "hero.moveDown(2)"
click at [625, 83] on div "# Este es un nivel de desafío de concepto sobre argumentos. # Recoge las gemas …" at bounding box center [706, 174] width 189 height 314
click at [664, 86] on div "# Este es un nivel de desafío de concepto sobre argumentos. # Recoge las gemas …" at bounding box center [706, 174] width 189 height 314
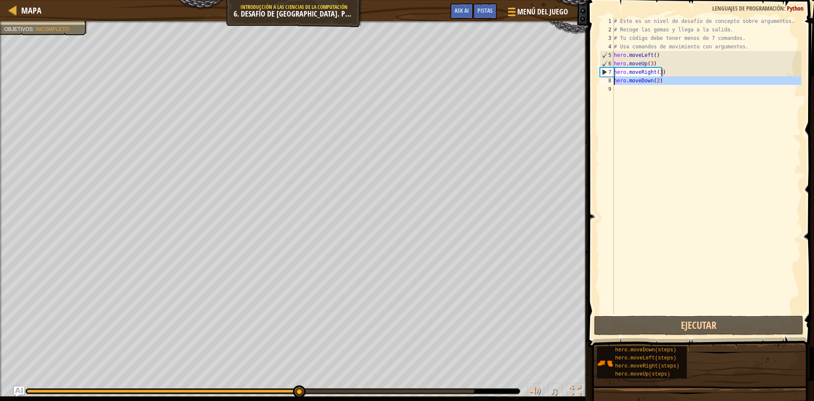
click at [604, 81] on div "8" at bounding box center [607, 80] width 14 height 8
click at [605, 80] on div "8" at bounding box center [607, 80] width 14 height 8
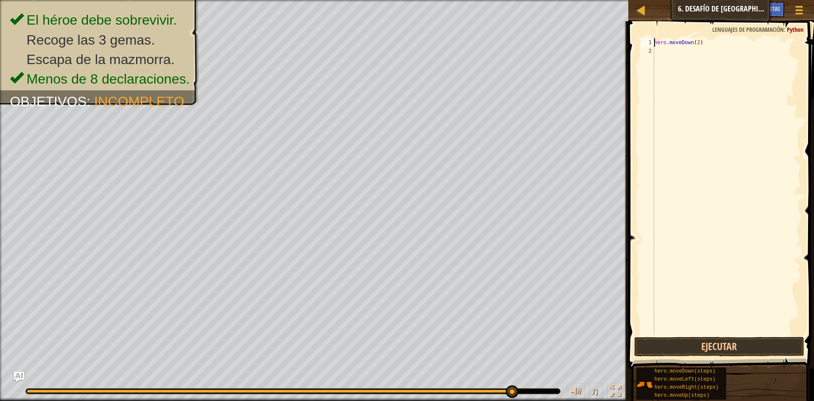
click at [753, 45] on div "hero . moveDown ( 2 )" at bounding box center [727, 195] width 149 height 314
type textarea "h"
click at [748, 347] on button "Ejecutar" at bounding box center [719, 347] width 170 height 20
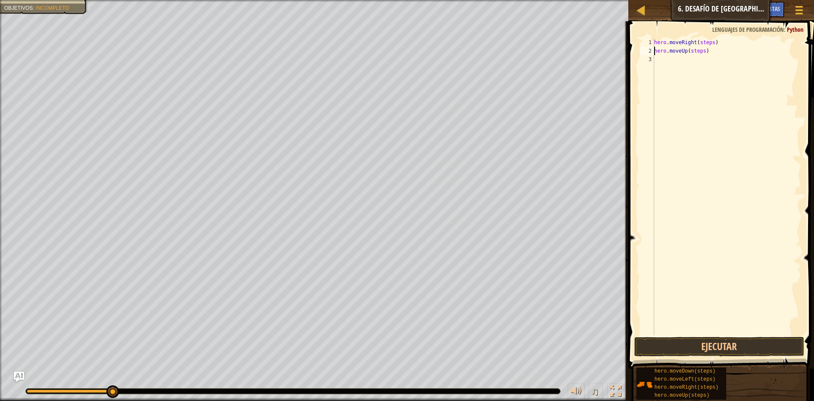
drag, startPoint x: 701, startPoint y: 49, endPoint x: 696, endPoint y: 49, distance: 5.5
click at [696, 49] on div "hero . moveRight ( steps ) hero . moveUp ( steps )" at bounding box center [727, 195] width 149 height 314
drag, startPoint x: 806, startPoint y: 112, endPoint x: 800, endPoint y: 112, distance: 6.8
click at [805, 112] on span at bounding box center [722, 183] width 193 height 372
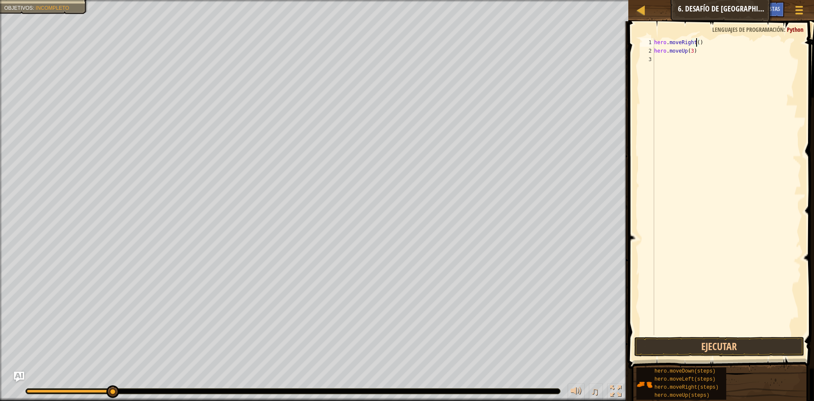
type textarea "hero.moveUp(3)"
type textarea "hero.moveDown(steps)"
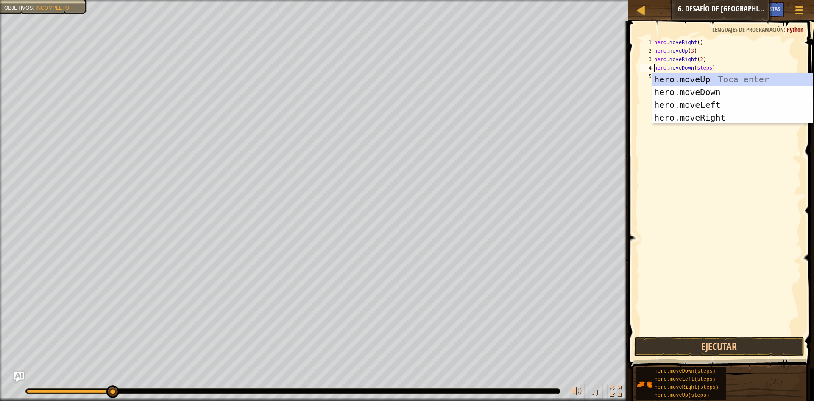
click at [685, 169] on div "hero . moveRight ( ) hero . moveUp ( 3 ) hero . moveRight ( 2 ) hero . moveDown…" at bounding box center [727, 195] width 149 height 314
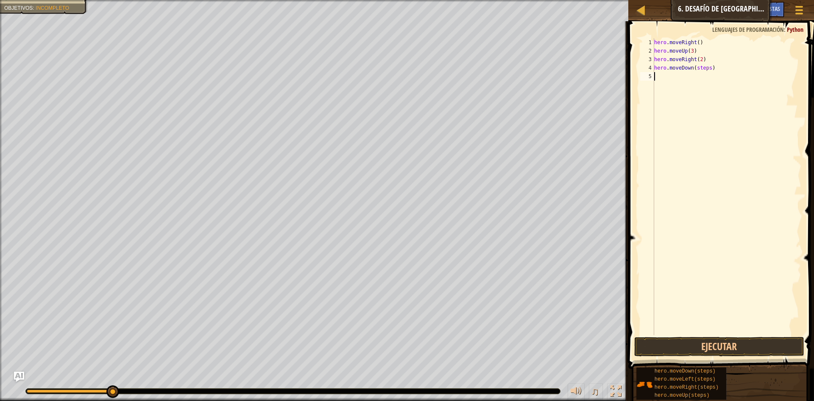
scroll to position [4, 0]
type textarea "h"
type textarea "hero.moveDown()"
click at [702, 90] on div "hero . moveRight ( ) hero . moveUp ( 3 ) hero . moveRight ( 2 ) hero . moveDown…" at bounding box center [727, 195] width 149 height 314
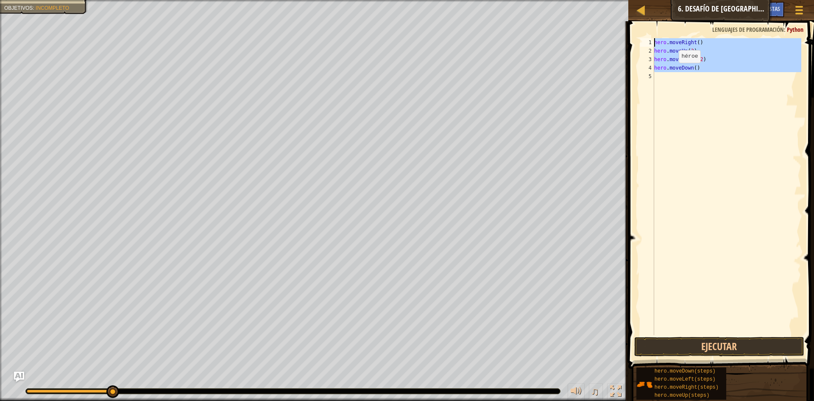
drag, startPoint x: 714, startPoint y: 85, endPoint x: 629, endPoint y: 32, distance: 100.0
click at [629, 32] on div "1 2 3 4 5 hero . moveRight ( ) hero . moveUp ( 3 ) hero . moveRight ( 2 ) hero …" at bounding box center [720, 211] width 188 height 372
type textarea "hero.moveRight() hero.moveUp(3)"
click at [727, 149] on div "hero . moveRight ( ) hero . moveUp ( 3 ) hero . moveRight ( 2 ) hero . moveDown…" at bounding box center [727, 186] width 149 height 297
drag, startPoint x: 763, startPoint y: 87, endPoint x: 641, endPoint y: 42, distance: 130.7
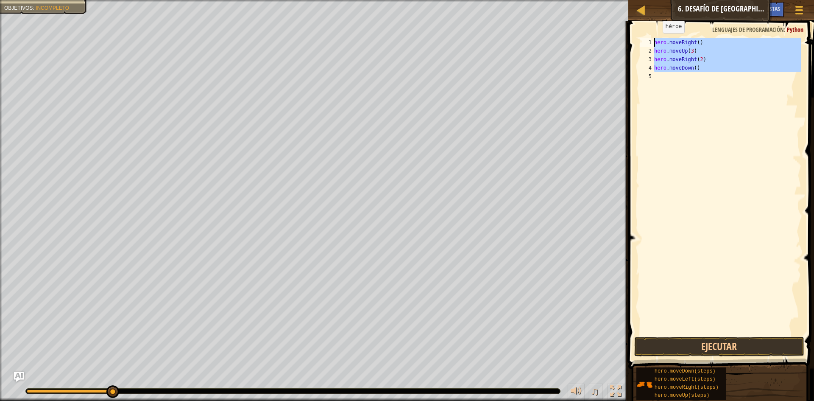
click at [641, 42] on div "1 2 3 4 5 hero . moveRight ( ) hero . moveUp ( 3 ) hero . moveRight ( 2 ) hero …" at bounding box center [720, 186] width 163 height 297
type textarea "hero.moveRight() hero.moveUp(3)"
drag, startPoint x: 794, startPoint y: 55, endPoint x: 800, endPoint y: 54, distance: 5.5
click at [679, 131] on div "hero . moveRight ( ) hero . moveUp ( 3 ) hero . moveRight ( 2 ) hero . moveDown…" at bounding box center [727, 186] width 149 height 297
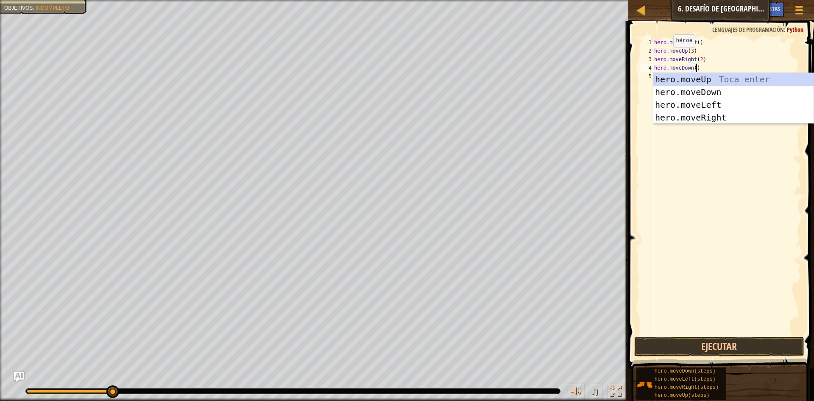
drag, startPoint x: 709, startPoint y: 115, endPoint x: 662, endPoint y: 56, distance: 75.2
click at [664, 56] on div "hero . moveRight ( ) hero . moveUp ( 3 ) hero . moveRight ( 2 ) hero . moveDown…" at bounding box center [727, 195] width 149 height 314
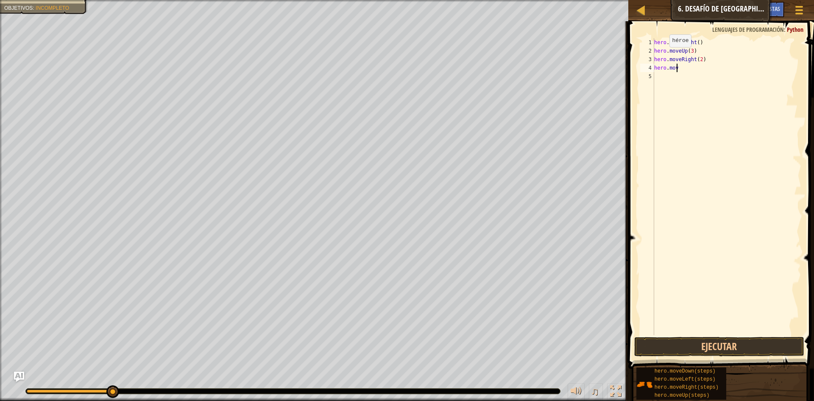
type textarea "h"
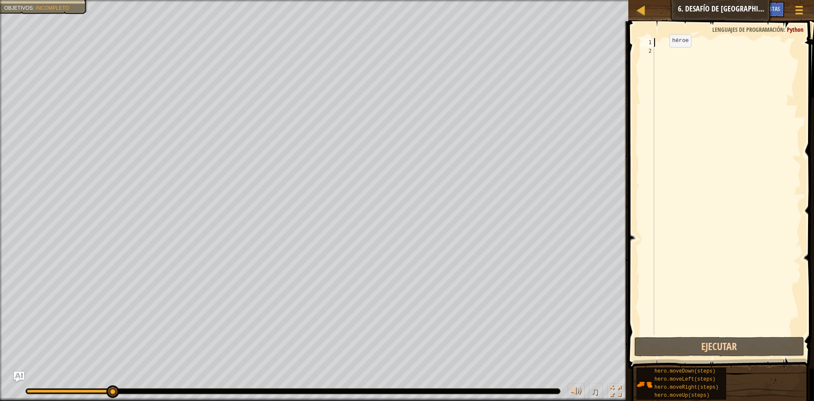
paste textarea "hero.attack("Kro""
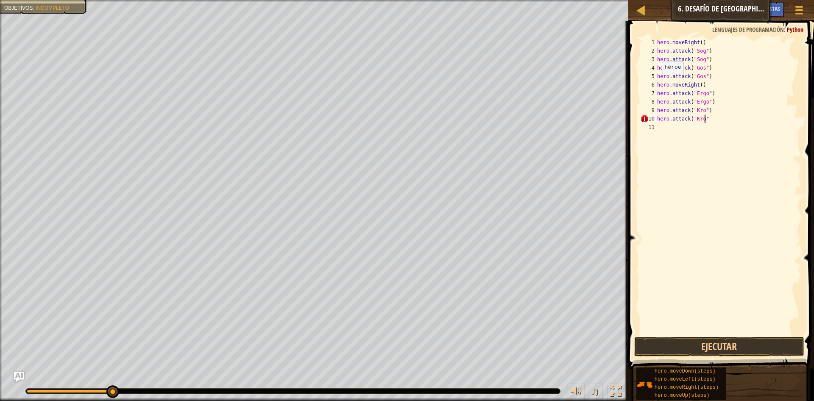
scroll to position [4, 4]
type textarea "hero.attack("Kro")"
click at [734, 344] on button "Ejecutar" at bounding box center [719, 347] width 170 height 20
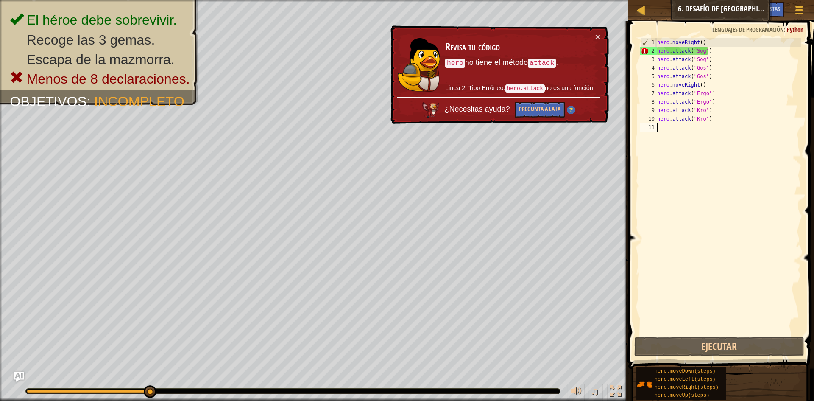
drag, startPoint x: 715, startPoint y: 134, endPoint x: 695, endPoint y: 120, distance: 23.9
click at [704, 125] on div "hero . moveRight ( ) hero . attack ( "Sog" ) hero . attack ( "Sog" ) hero . att…" at bounding box center [729, 195] width 146 height 314
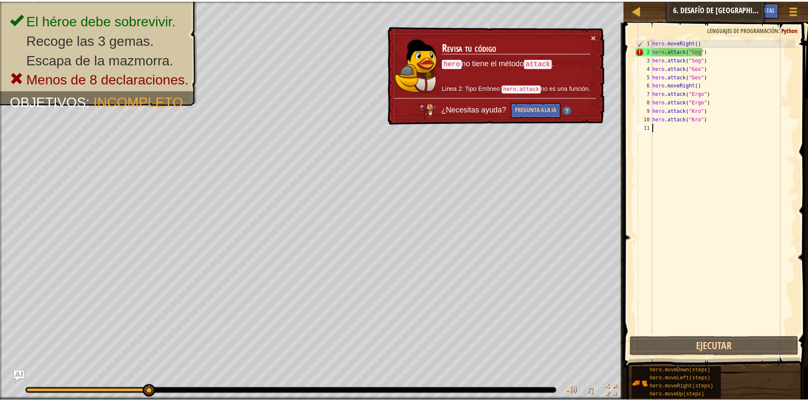
scroll to position [4, 0]
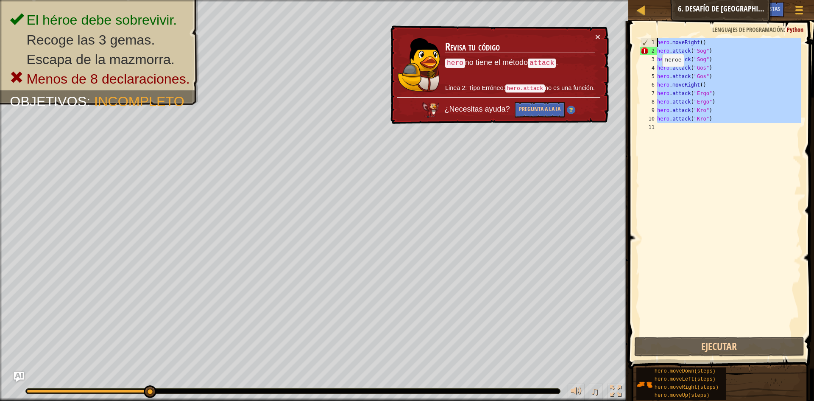
drag, startPoint x: 754, startPoint y: 149, endPoint x: 642, endPoint y: 39, distance: 157.4
click at [642, 39] on div "1 2 3 4 5 6 7 8 9 10 11 hero . moveRight ( ) hero . attack ( "Sog" ) hero . att…" at bounding box center [720, 186] width 163 height 297
type textarea "hero.moveRight() hero.attack("Sog")"
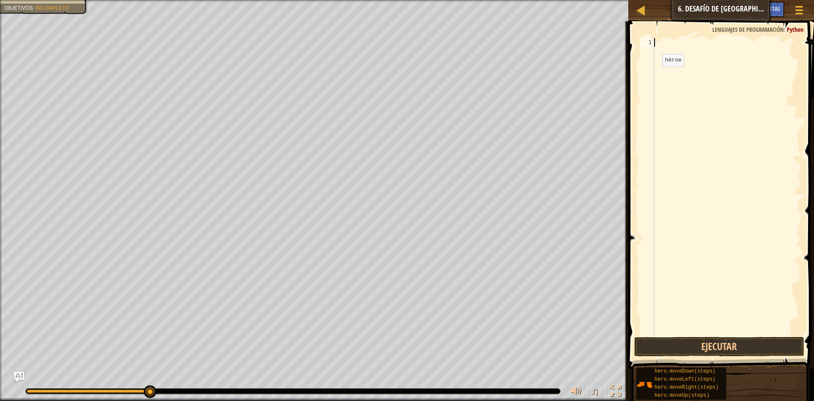
paste textarea "hero.attack("Kro""
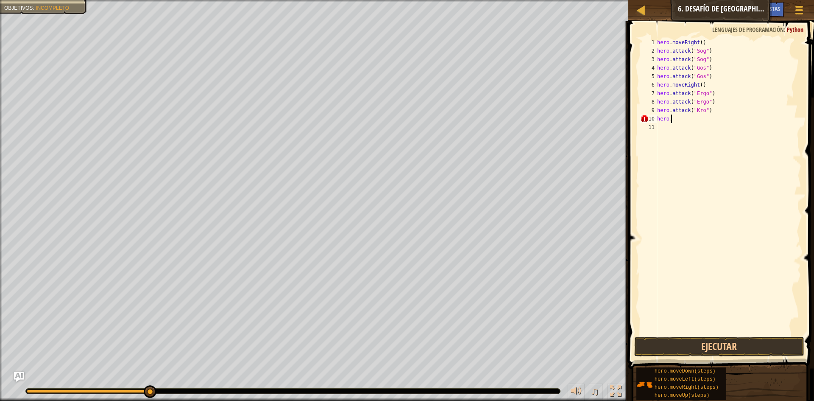
type textarea "h"
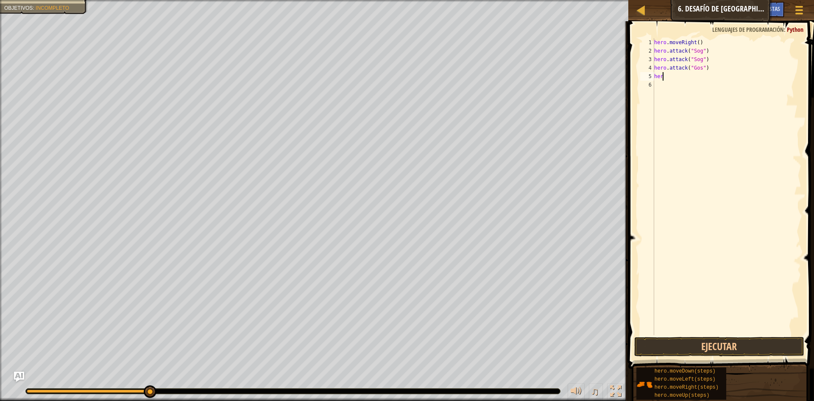
type textarea "h"
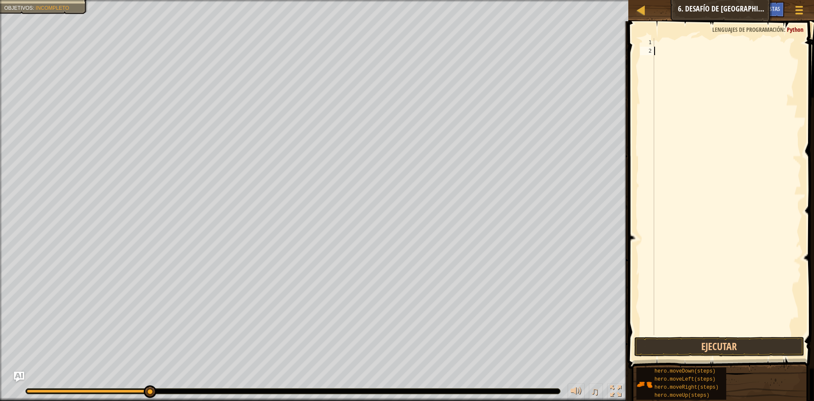
drag, startPoint x: 705, startPoint y: 100, endPoint x: 712, endPoint y: 95, distance: 9.2
click at [702, 97] on div at bounding box center [727, 195] width 149 height 314
paste textarea "hero.moveRight(3)"
type textarea "hero.moveRight(3)"
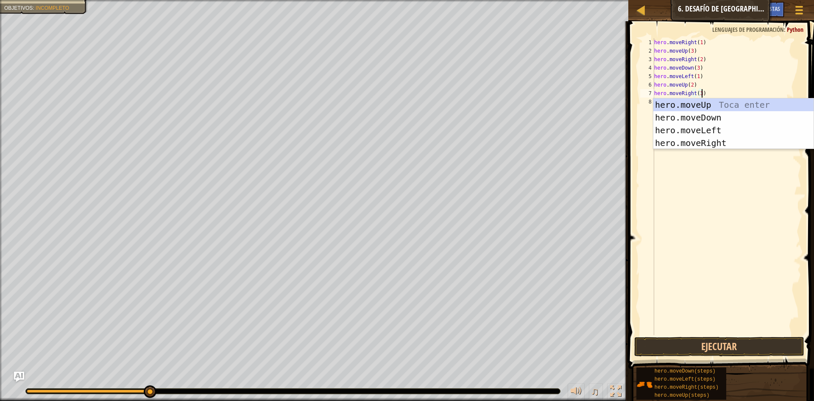
click at [687, 257] on div "hero . moveRight ( 1 ) hero . moveUp ( 3 ) hero . moveRight ( 2 ) hero . moveDo…" at bounding box center [727, 195] width 149 height 314
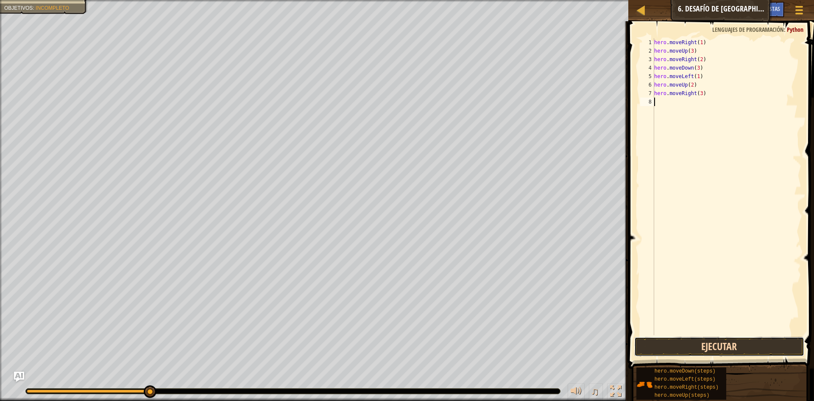
click at [773, 347] on button "Ejecutar" at bounding box center [719, 347] width 170 height 20
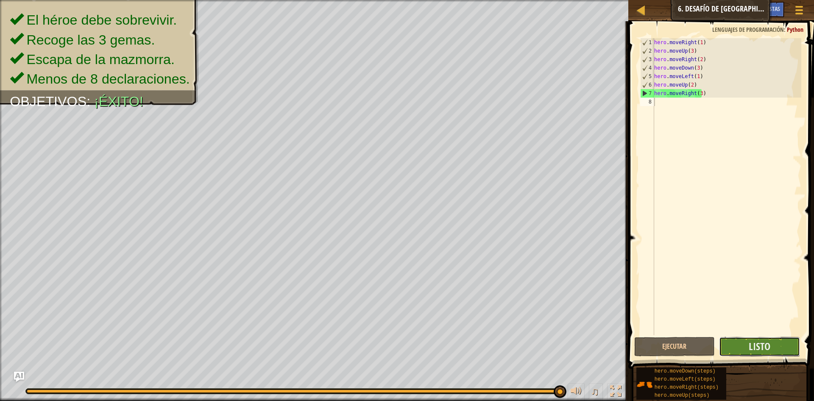
click at [780, 352] on button "Listo" at bounding box center [759, 347] width 81 height 20
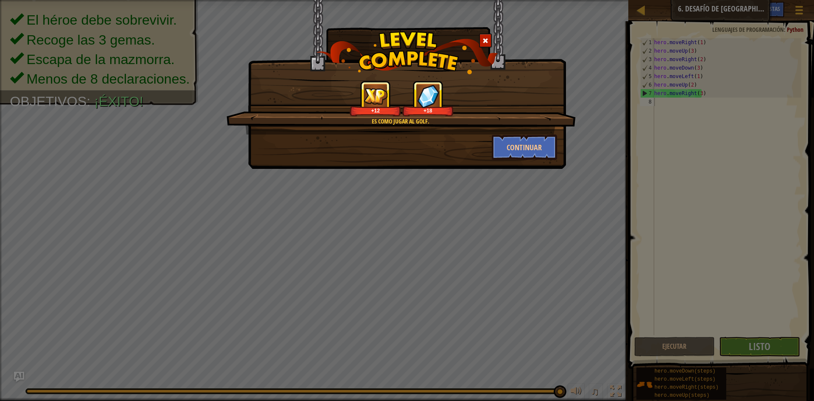
click at [753, 354] on div "Es como jugar al golf. +12 +18 Continuar" at bounding box center [407, 200] width 814 height 401
click at [752, 354] on div "Es como jugar al golf. +12 +18 Continuar" at bounding box center [407, 200] width 814 height 401
click at [517, 150] on button "Continuar" at bounding box center [525, 146] width 66 height 25
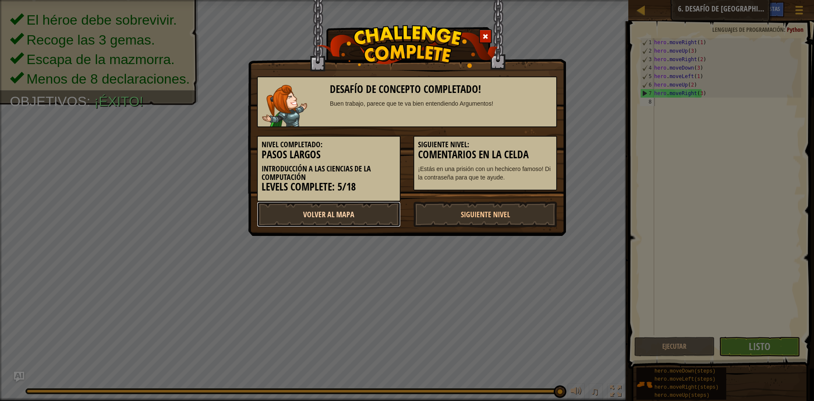
click at [334, 206] on link "Volver al Mapa" at bounding box center [329, 213] width 144 height 25
select select "es-419"
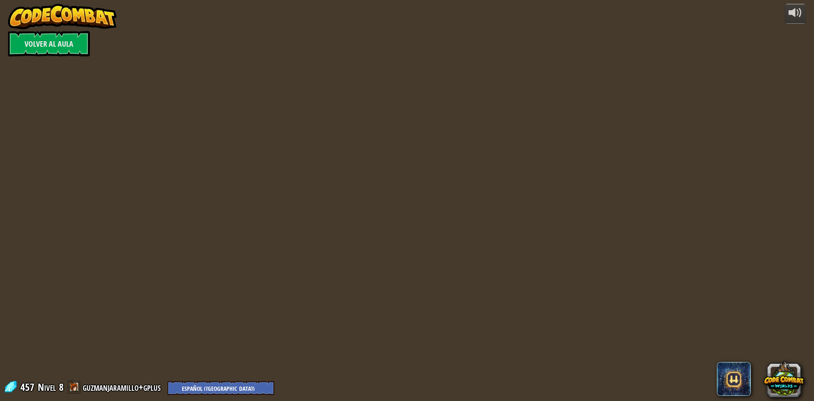
select select "es-419"
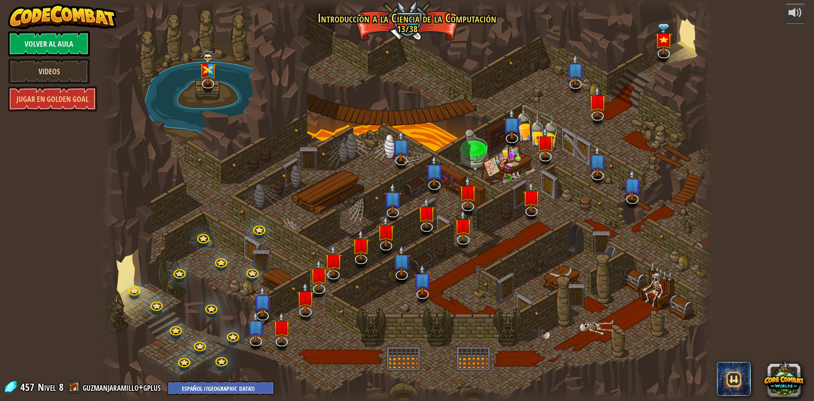
select select "es-419"
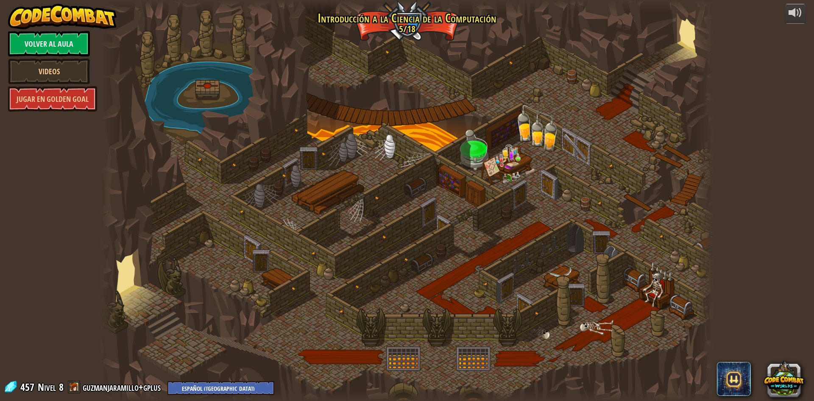
select select "es-419"
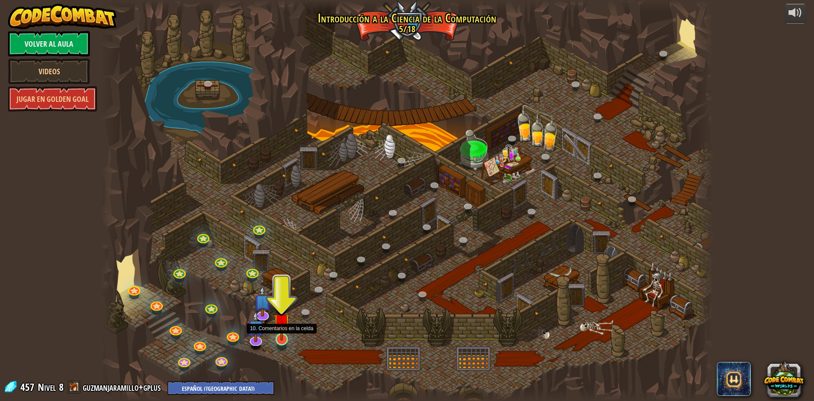
click at [279, 336] on img at bounding box center [281, 321] width 17 height 38
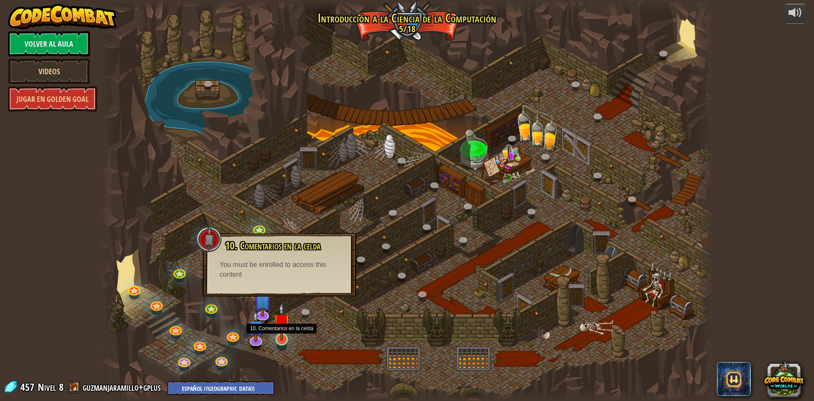
click at [284, 340] on img at bounding box center [281, 321] width 17 height 38
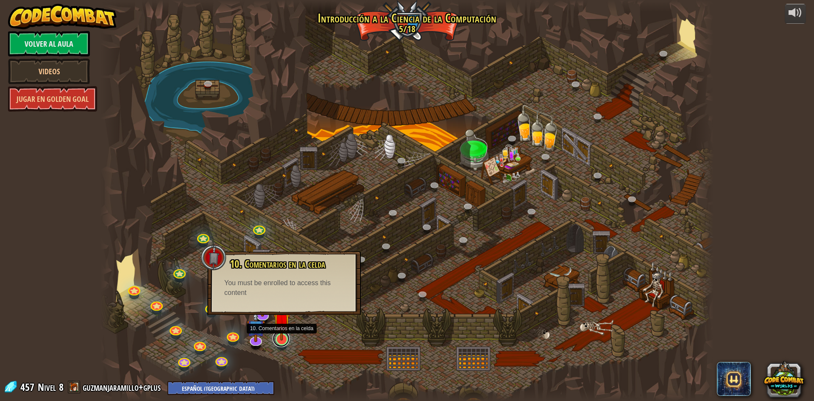
click at [284, 340] on link at bounding box center [281, 338] width 17 height 17
click at [280, 327] on img at bounding box center [281, 321] width 17 height 38
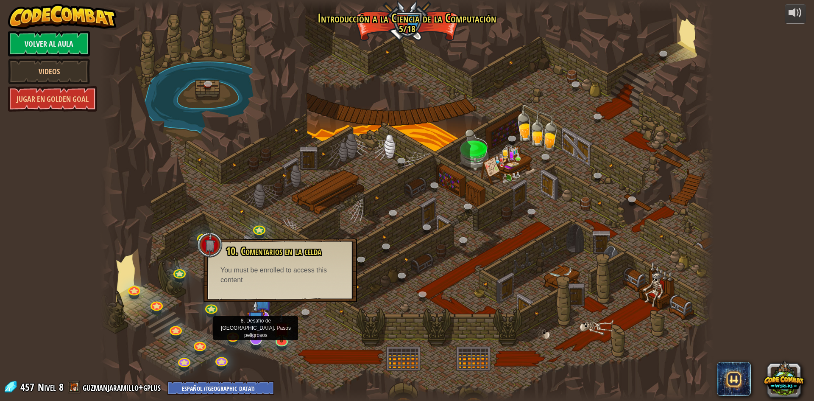
click at [258, 318] on img at bounding box center [256, 319] width 18 height 41
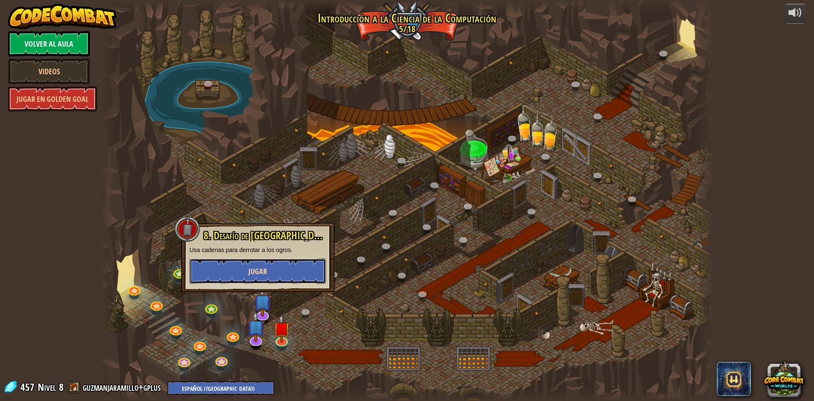
click at [276, 266] on button "Jugar" at bounding box center [258, 270] width 137 height 25
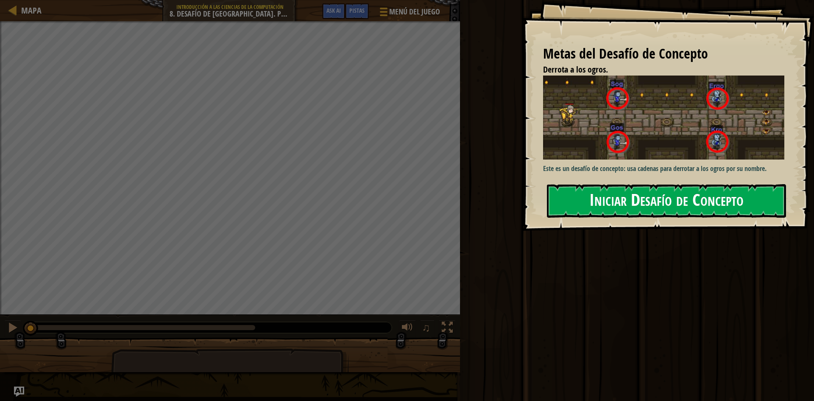
click at [595, 213] on button "Iniciar Desafío de Concepto" at bounding box center [666, 200] width 239 height 33
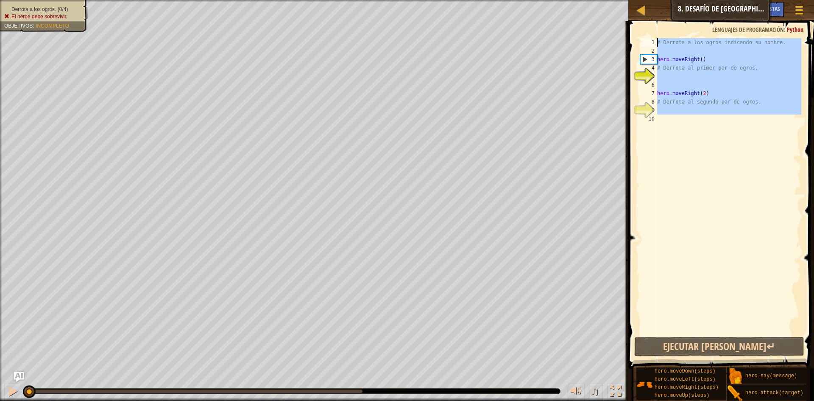
drag, startPoint x: 762, startPoint y: 120, endPoint x: 628, endPoint y: 30, distance: 161.1
click at [628, 30] on div "1 2 3 4 5 6 7 8 9 10 # Derrota a los ogros indicando su nombre. hero . moveRigh…" at bounding box center [720, 211] width 188 height 372
type textarea "# Derrota a los ogros indicando su nombre."
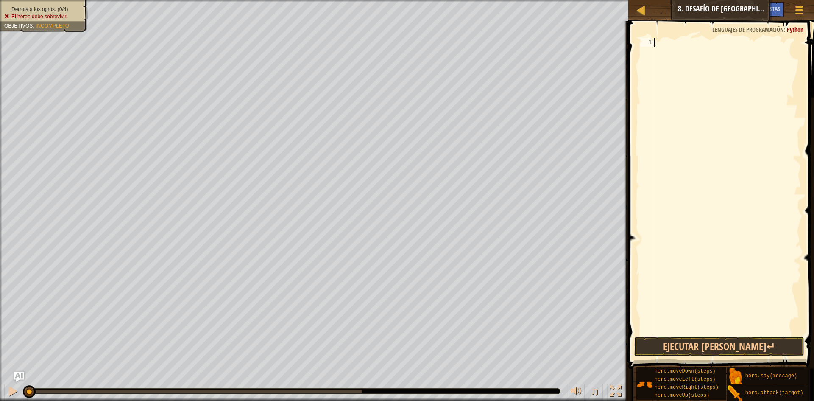
paste textarea "hero.attack("Kro")"
type textarea "hero.attack("Kro")"
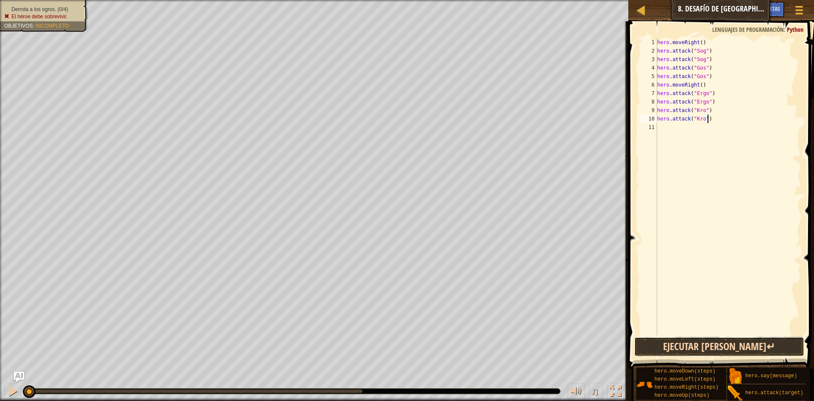
click at [743, 342] on button "Ejecutar [PERSON_NAME]↵" at bounding box center [719, 347] width 170 height 20
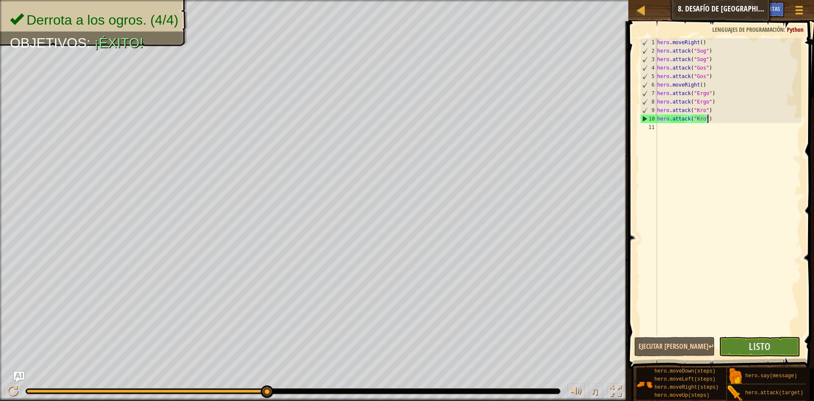
click at [757, 358] on span at bounding box center [722, 183] width 193 height 372
click at [766, 351] on span "Listo" at bounding box center [760, 346] width 22 height 14
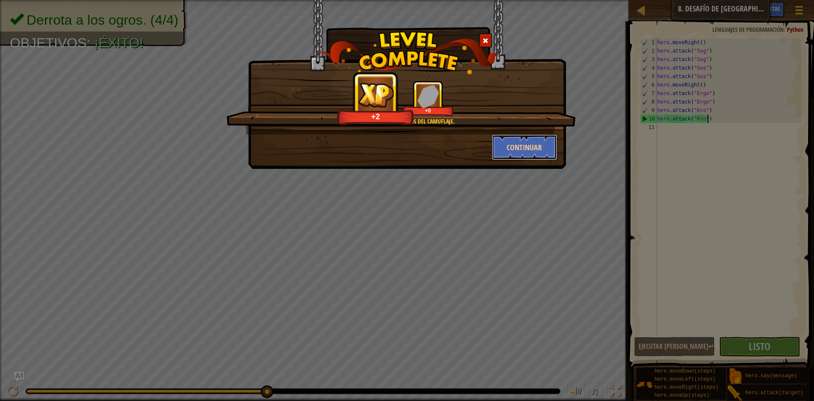
drag, startPoint x: 536, startPoint y: 148, endPoint x: 387, endPoint y: 271, distance: 193.7
click at [536, 147] on button "Continuar" at bounding box center [525, 146] width 66 height 25
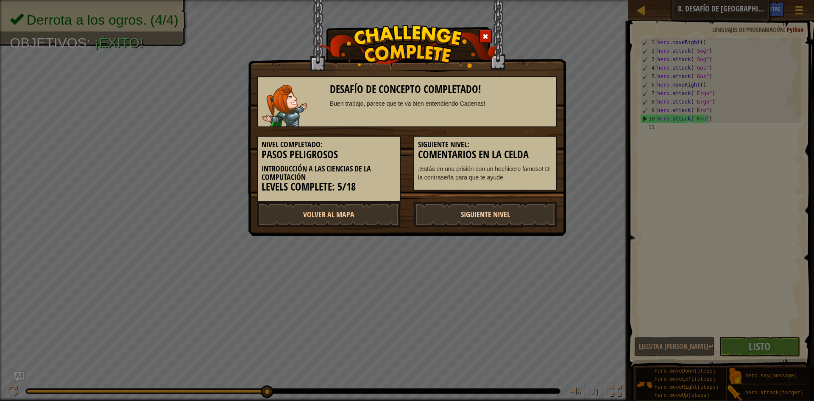
click at [539, 212] on link "Siguiente Nivel" at bounding box center [485, 213] width 144 height 25
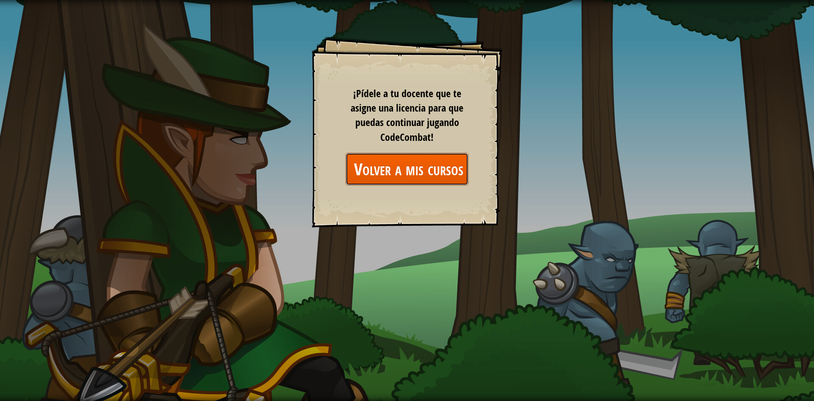
click at [426, 167] on link "Volver a mis cursos" at bounding box center [407, 169] width 123 height 33
